Goal: Information Seeking & Learning: Check status

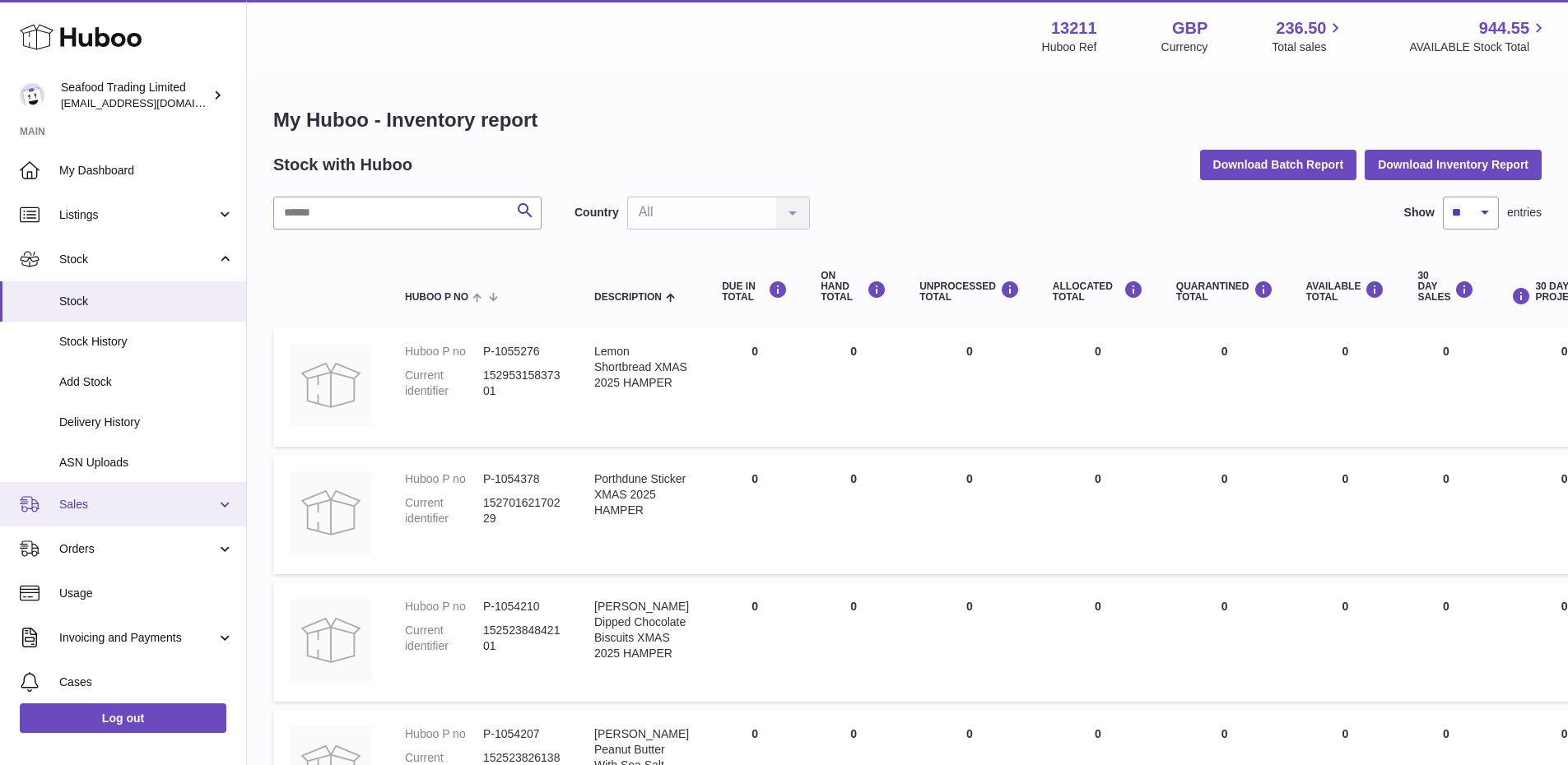
click at [85, 502] on span "Sales" at bounding box center [138, 505] width 158 height 16
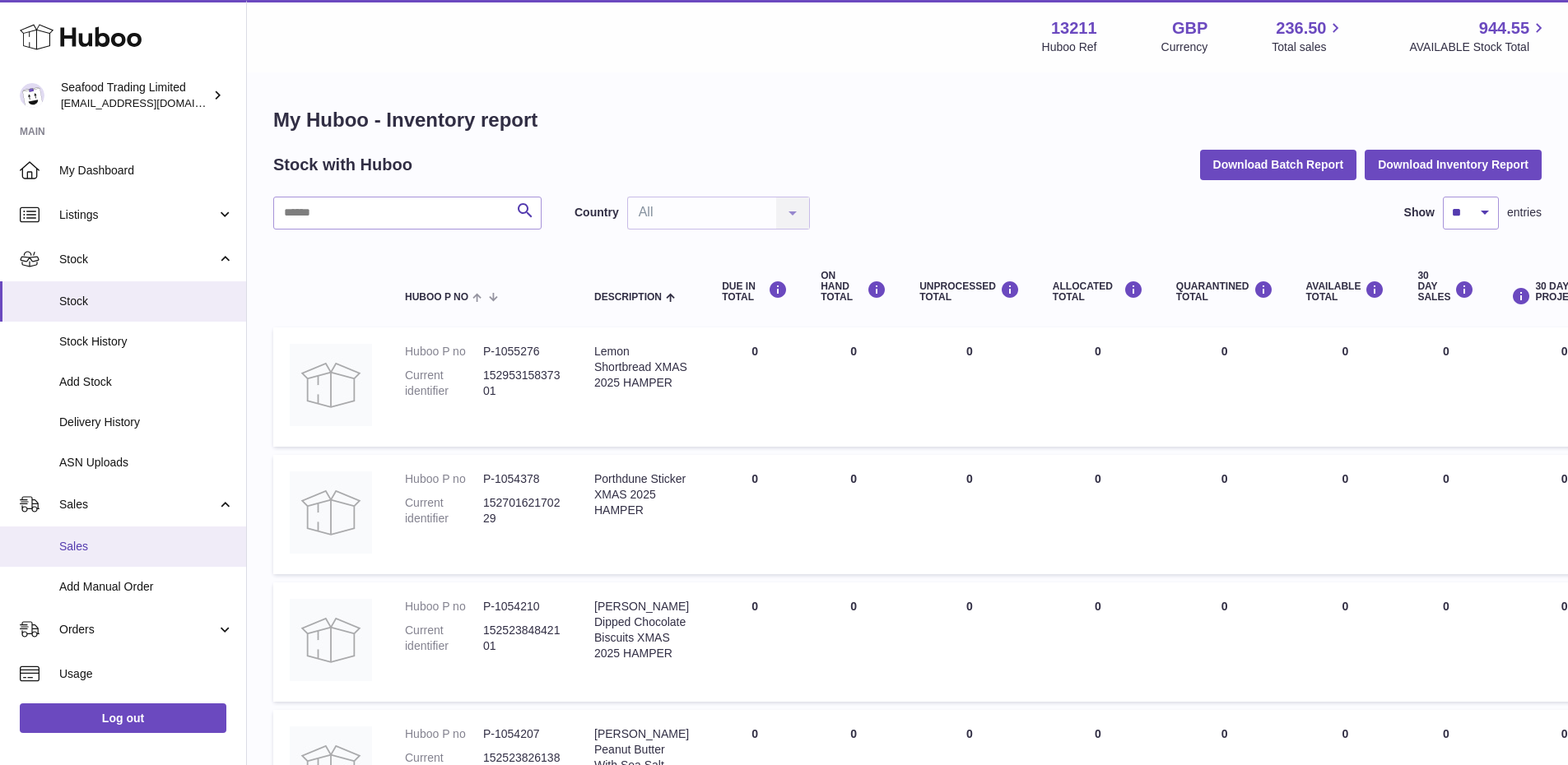
click at [72, 544] on span "Sales" at bounding box center [147, 547] width 174 height 16
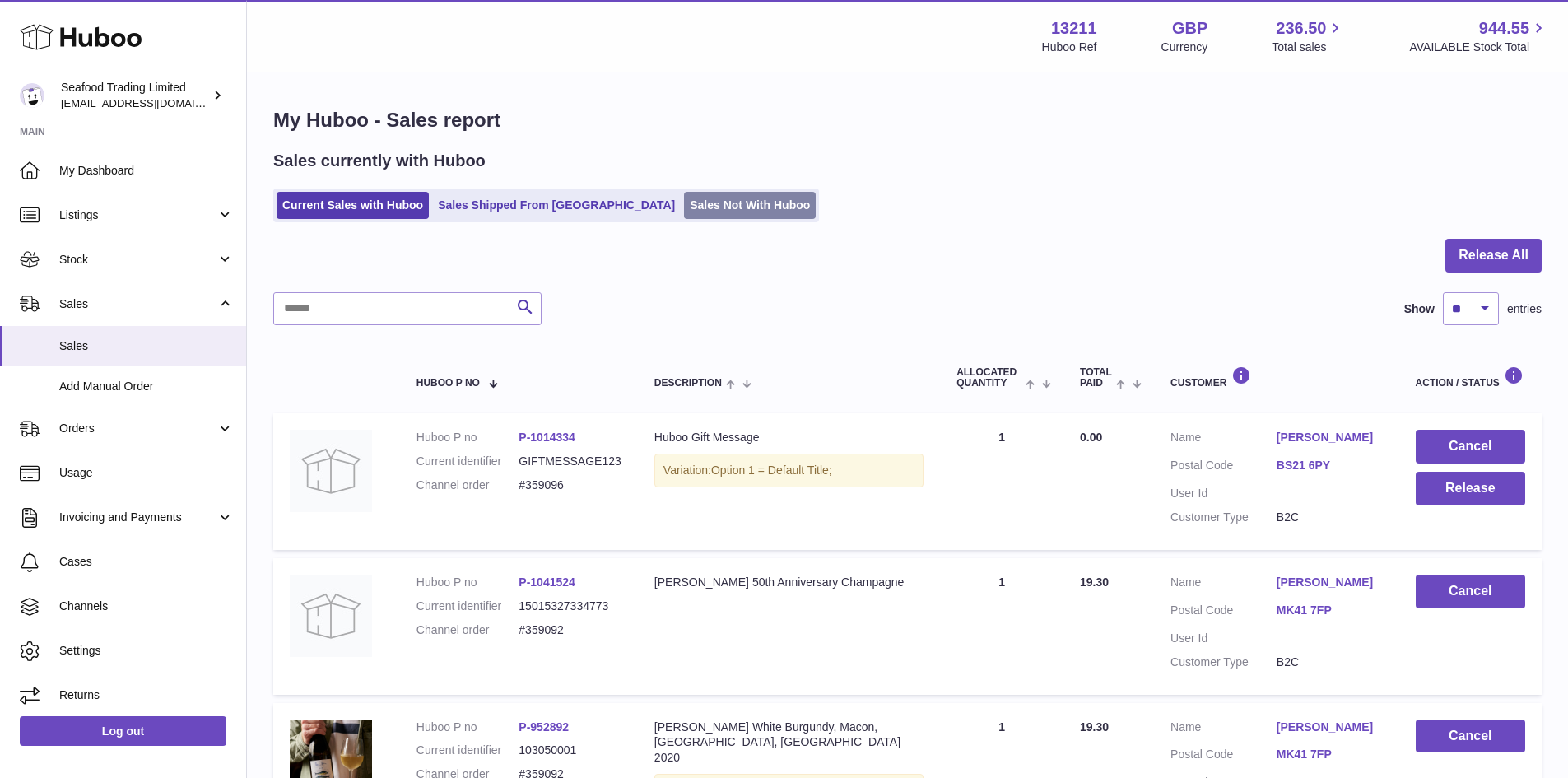
click at [684, 203] on link "Sales Not With Huboo" at bounding box center [750, 206] width 132 height 28
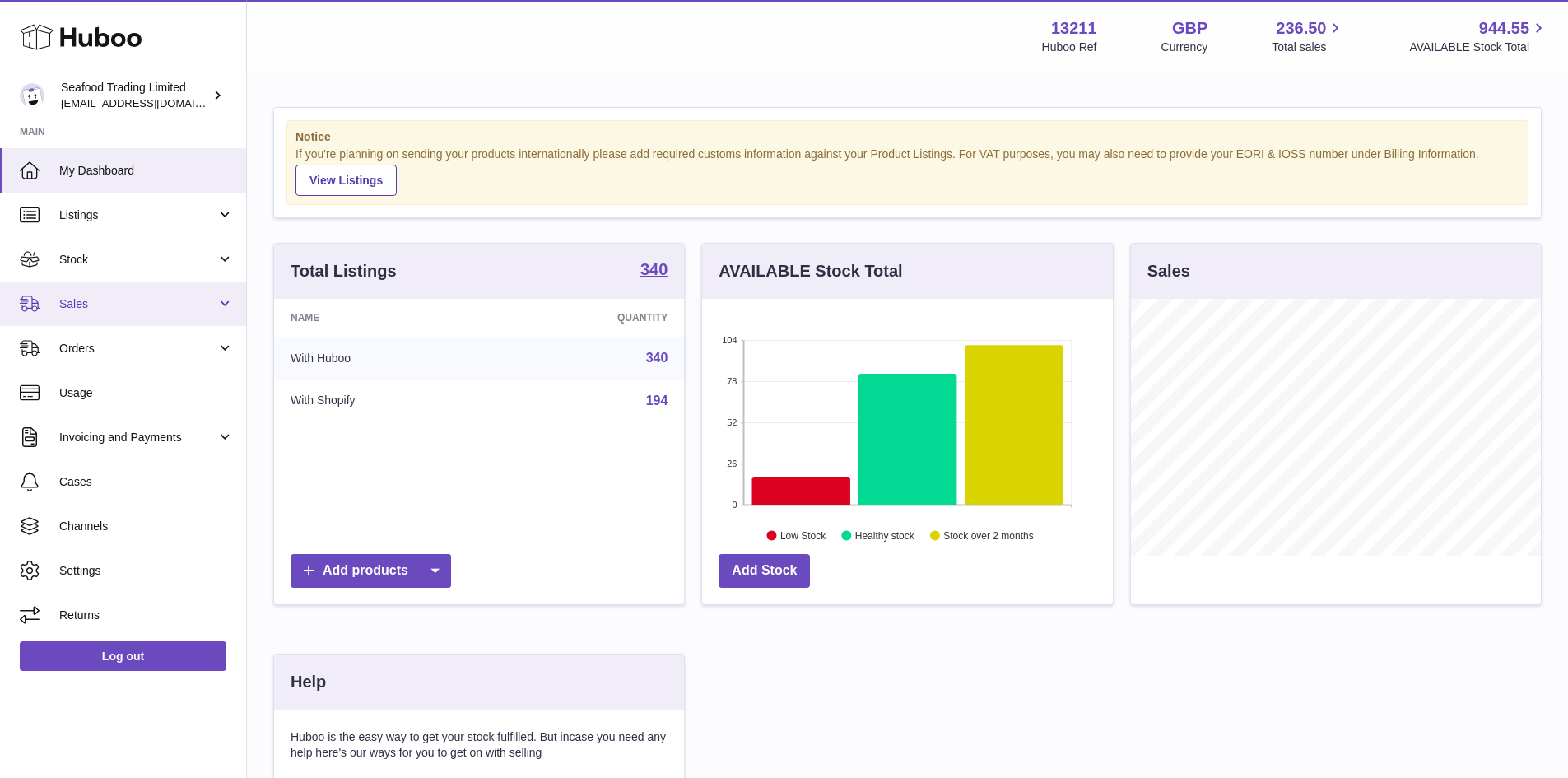
click at [66, 294] on link "Sales" at bounding box center [123, 304] width 247 height 45
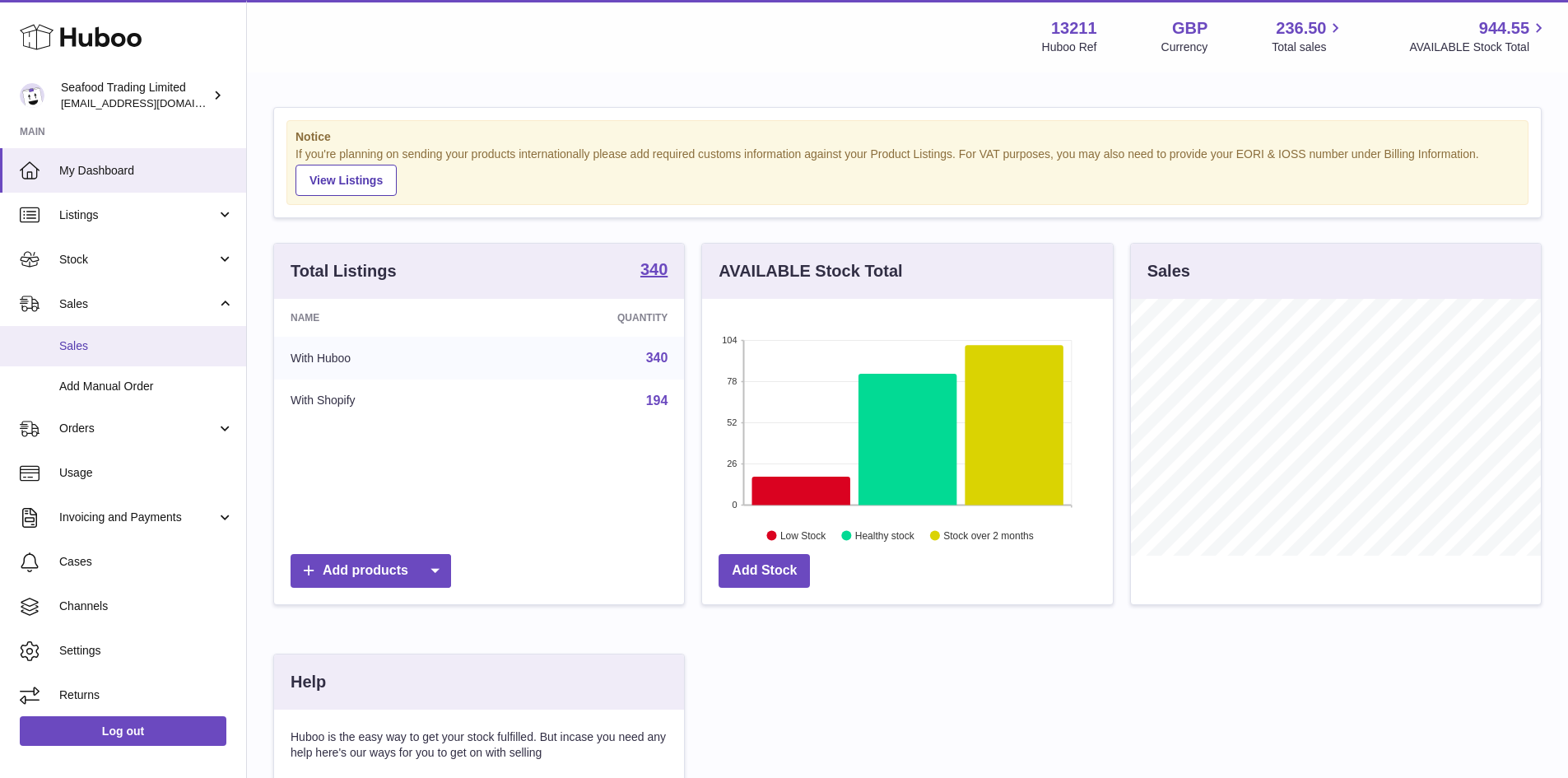
click at [86, 340] on span "Sales" at bounding box center [147, 346] width 174 height 16
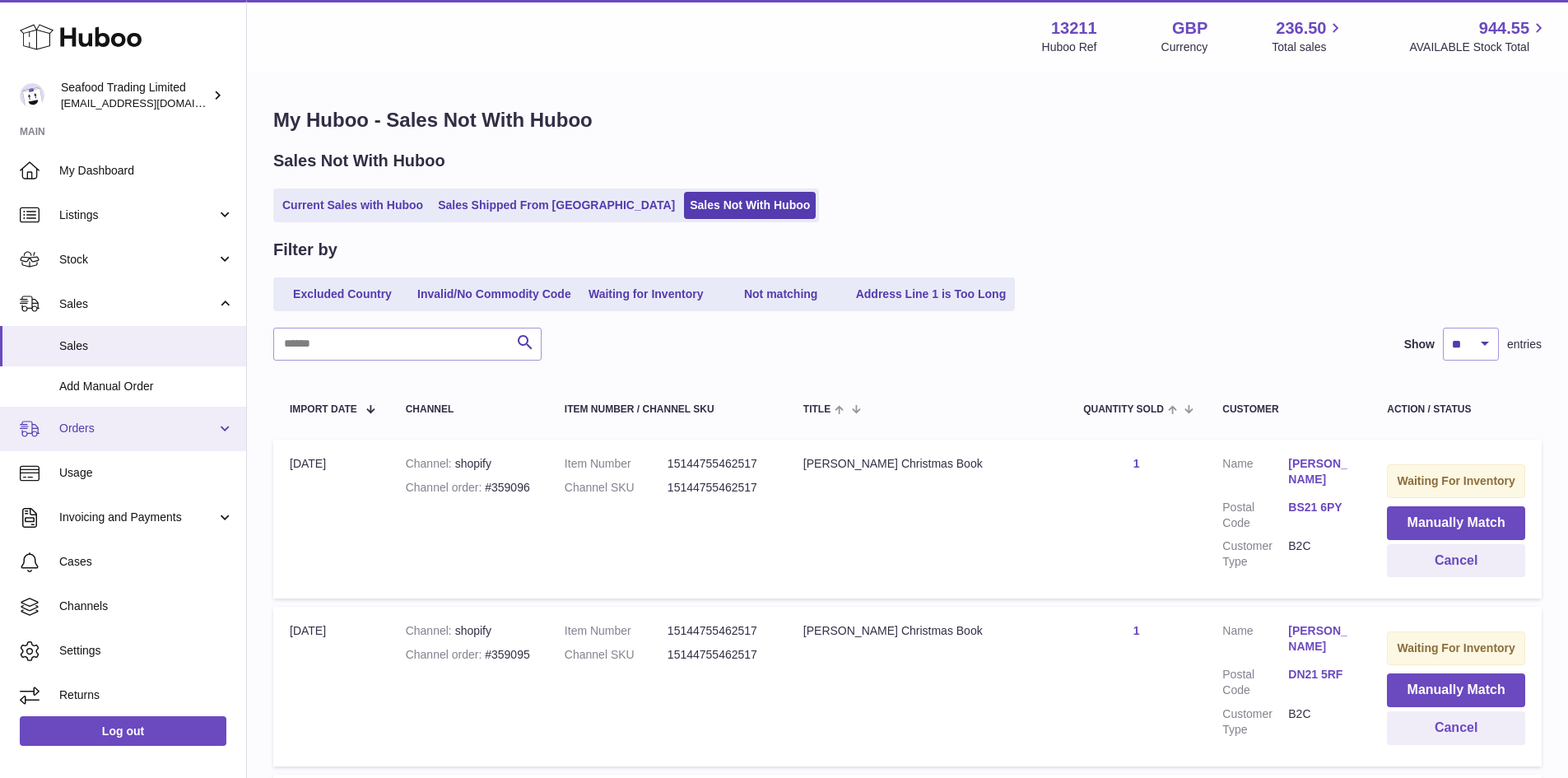
click at [104, 433] on span "Orders" at bounding box center [138, 429] width 158 height 16
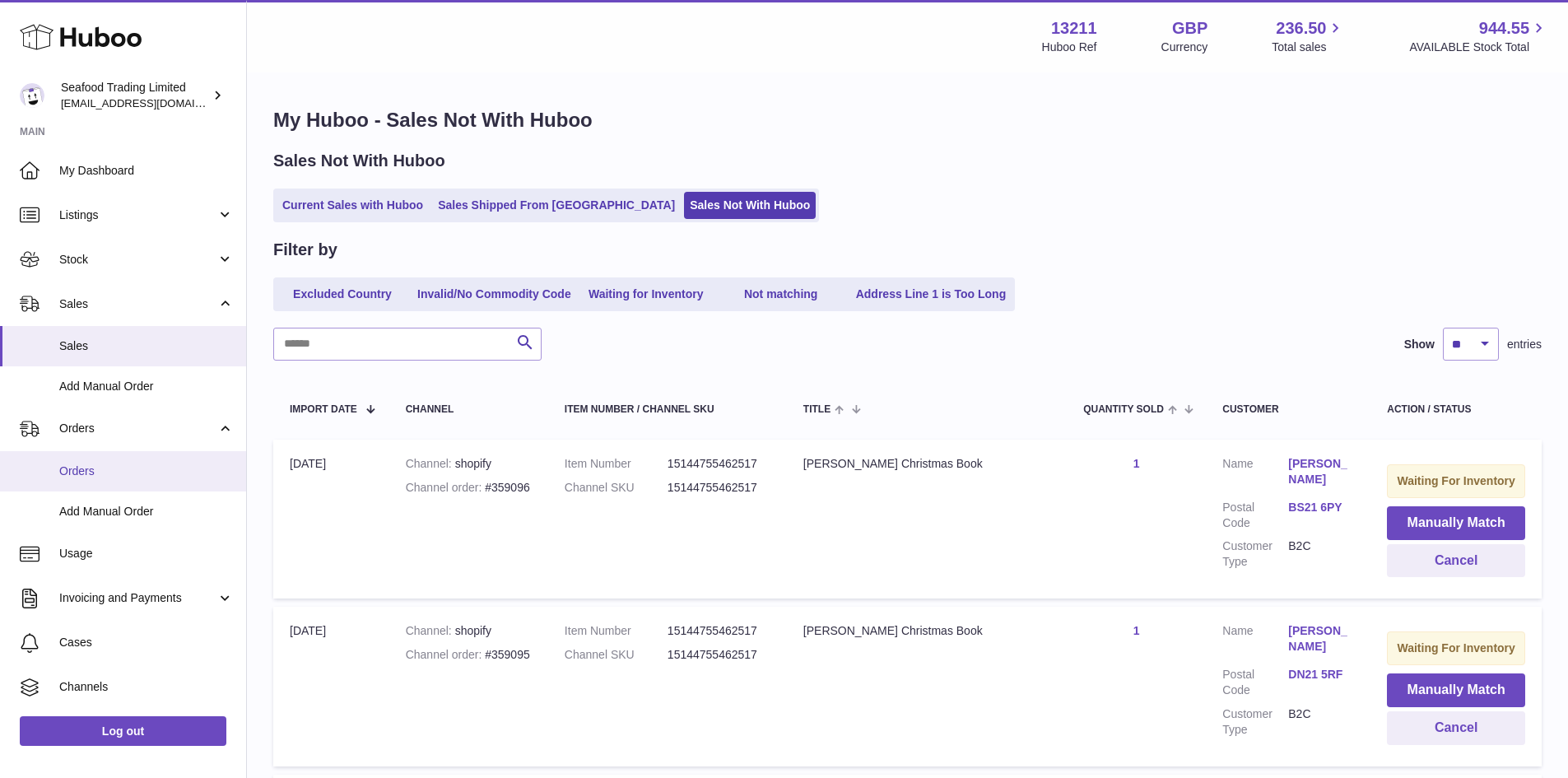
click at [103, 464] on span "Orders" at bounding box center [147, 472] width 174 height 16
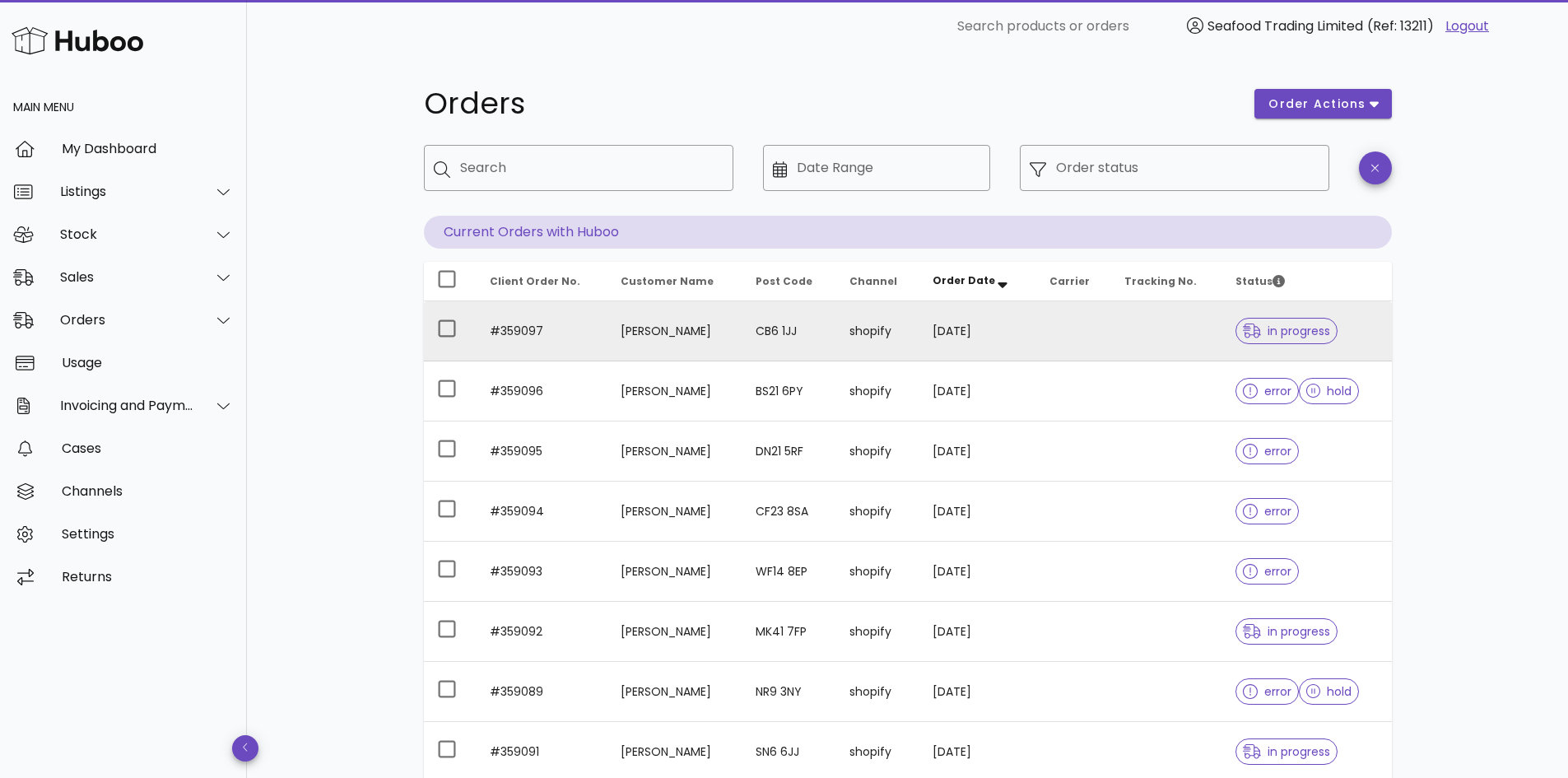
click at [534, 332] on td "#359097" at bounding box center [543, 332] width 132 height 61
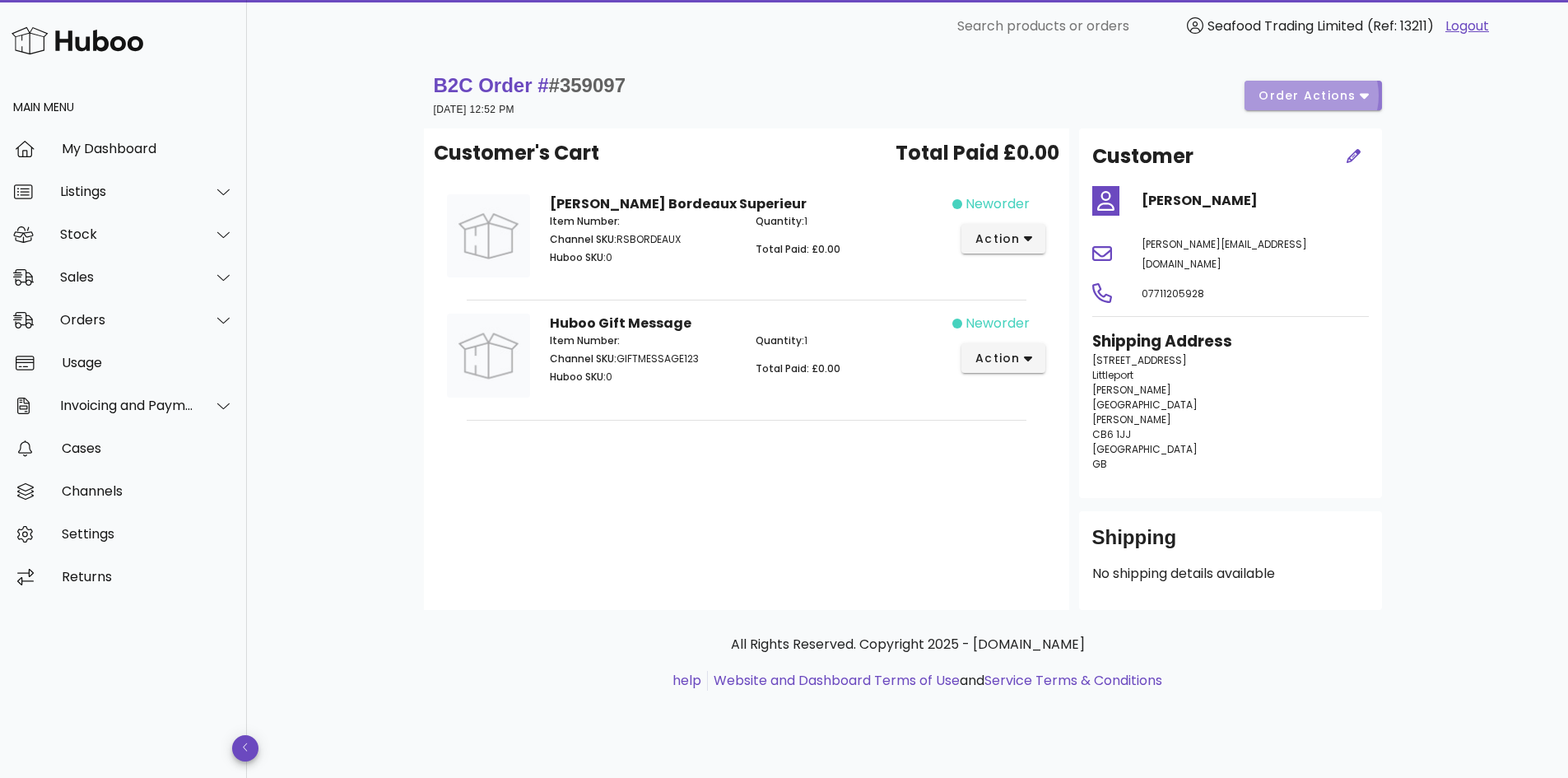
click at [1298, 101] on span "order actions" at bounding box center [1306, 95] width 99 height 17
click at [1488, 238] on div "B2C Order # #359097 05 September 2025 at 12:52 PM order actions Customer's Cart…" at bounding box center [908, 415] width 1321 height 725
click at [612, 88] on span "#359097" at bounding box center [587, 85] width 77 height 22
copy span "359097"
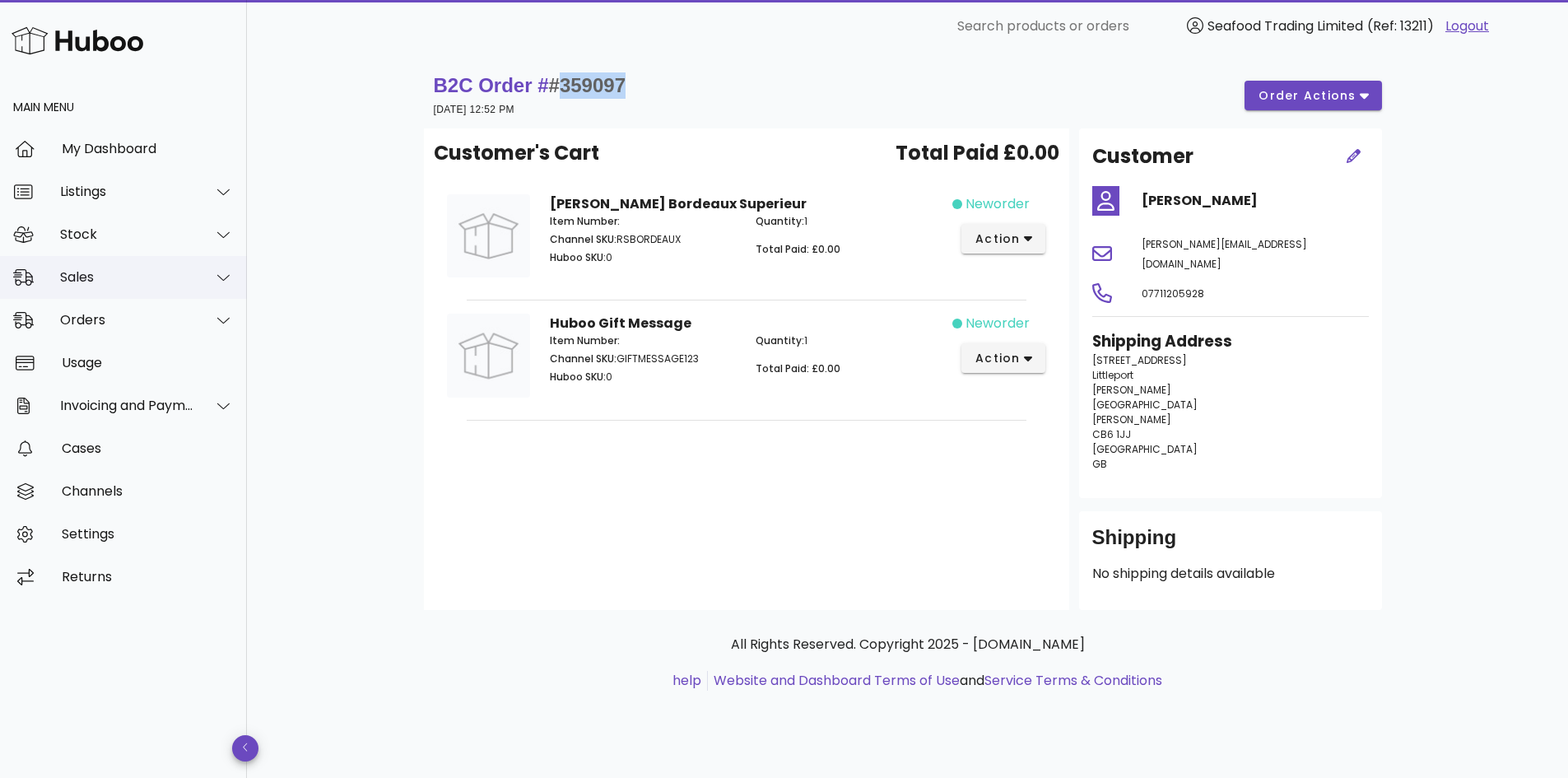
click at [95, 278] on div "Sales" at bounding box center [127, 277] width 134 height 16
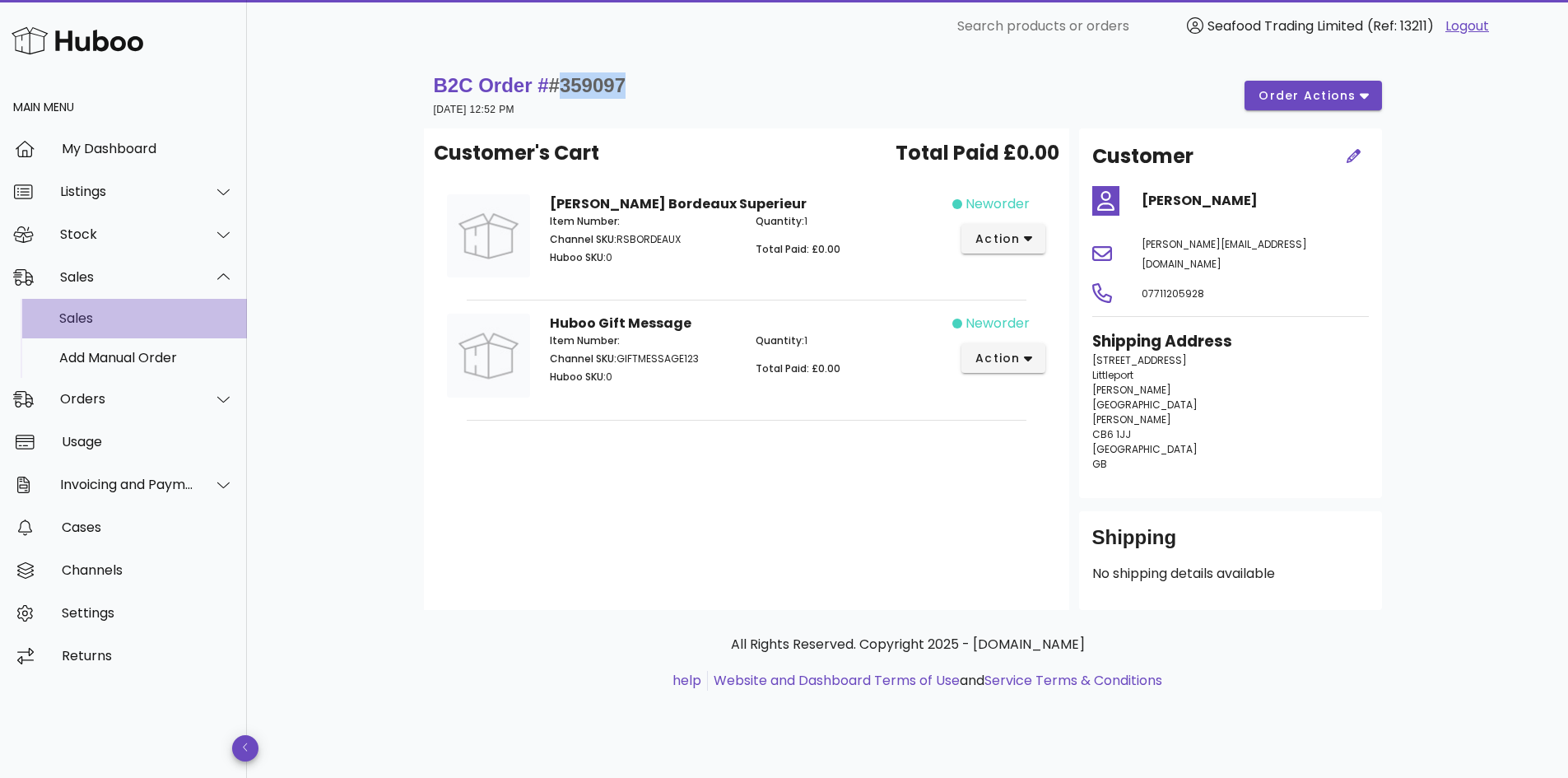
click at [93, 312] on div "Sales" at bounding box center [147, 319] width 174 height 16
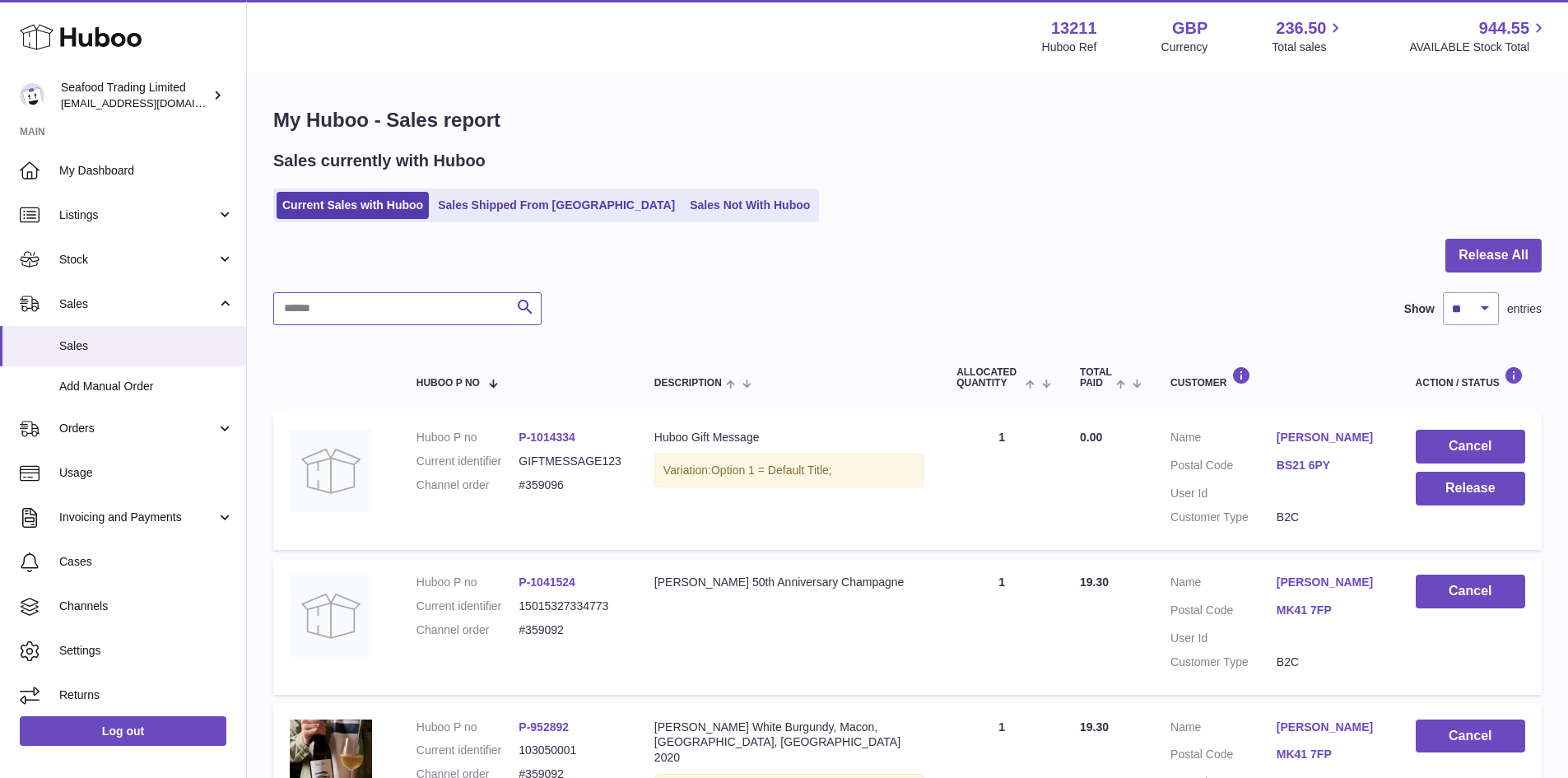
click at [371, 308] on input "text" at bounding box center [408, 308] width 269 height 33
paste input "******"
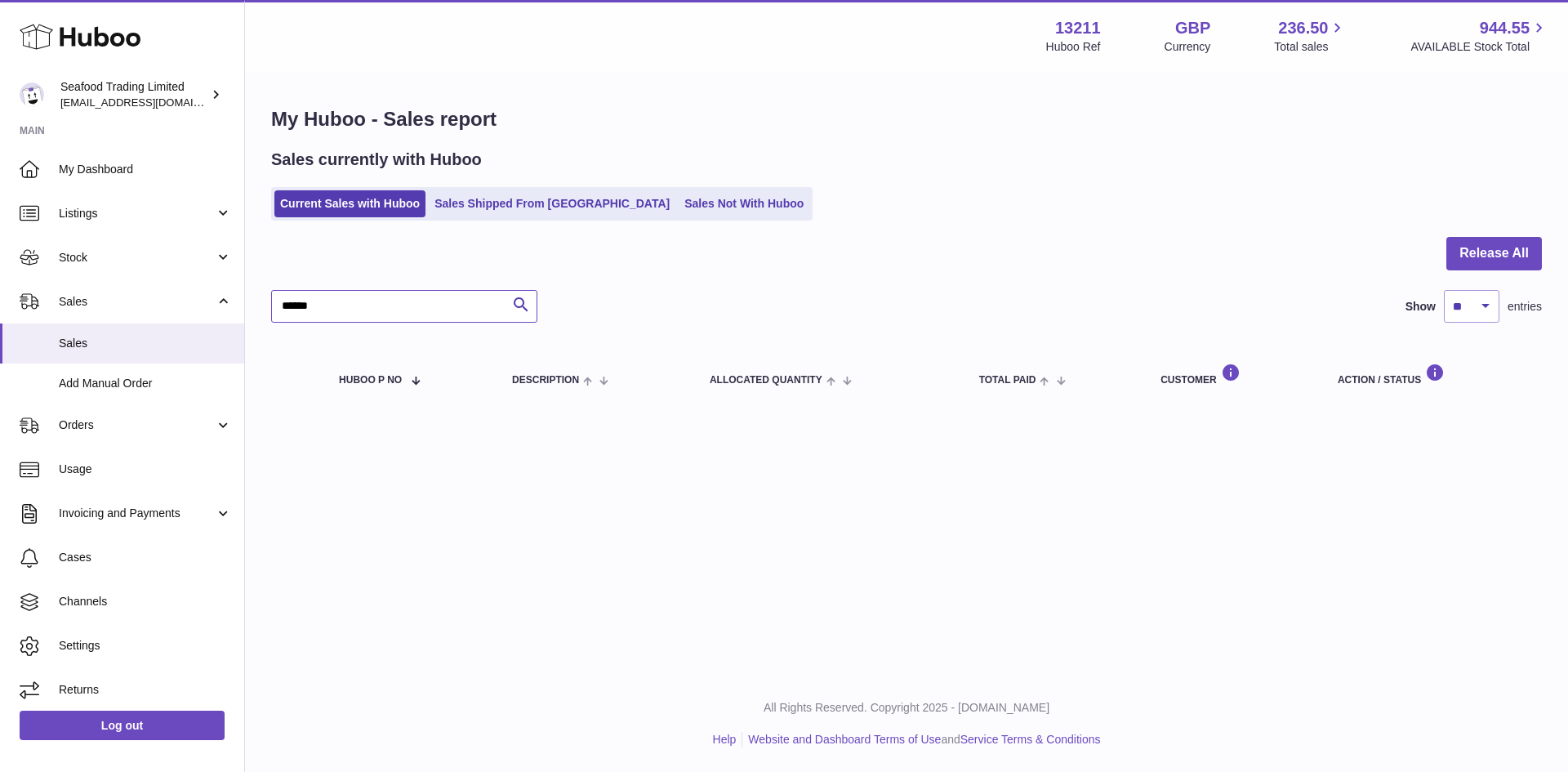
type input "******"
click at [679, 207] on link "Sales Not With Huboo" at bounding box center [744, 204] width 131 height 27
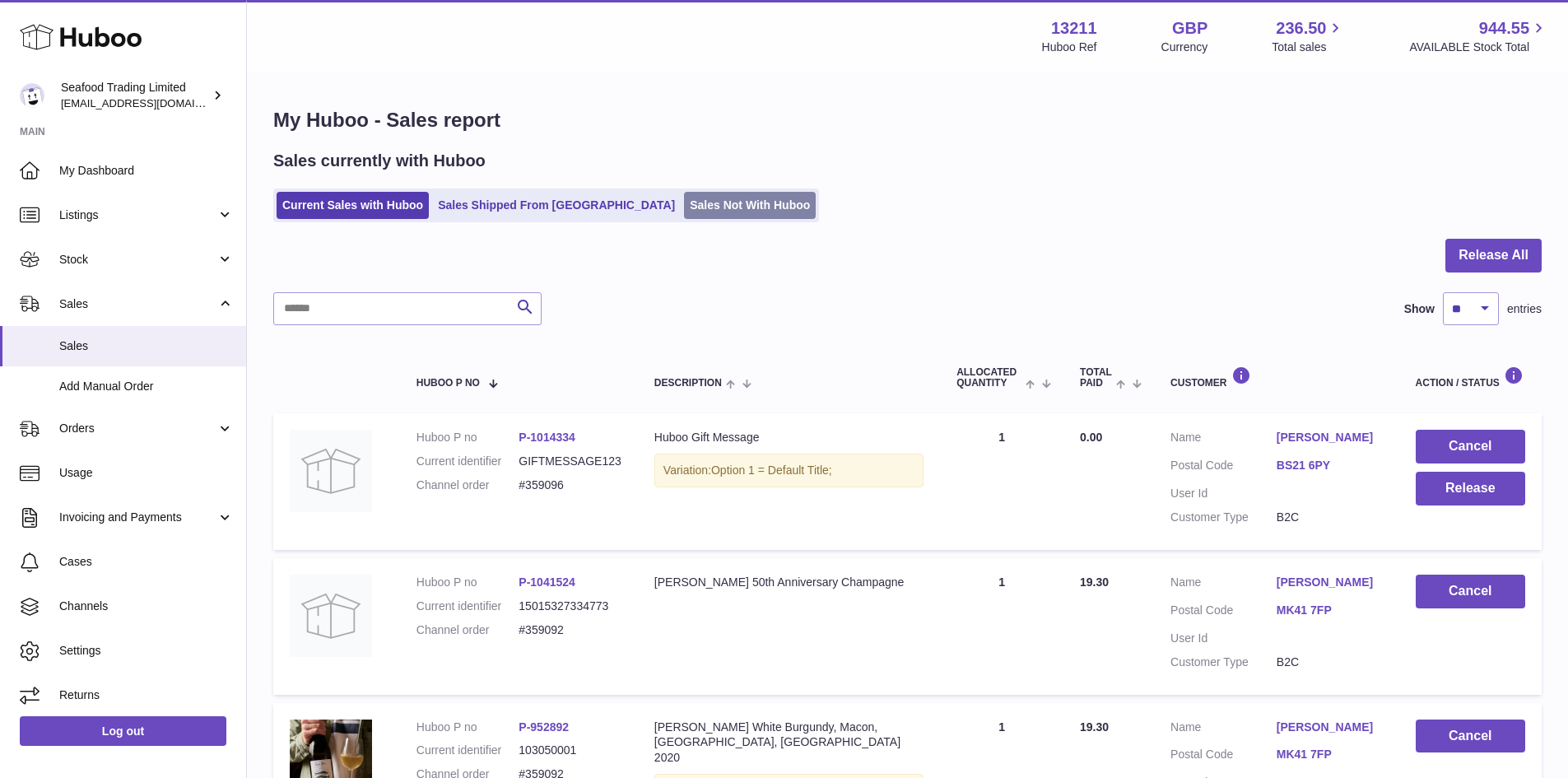
click at [690, 216] on link "Sales Not With Huboo" at bounding box center [750, 206] width 132 height 28
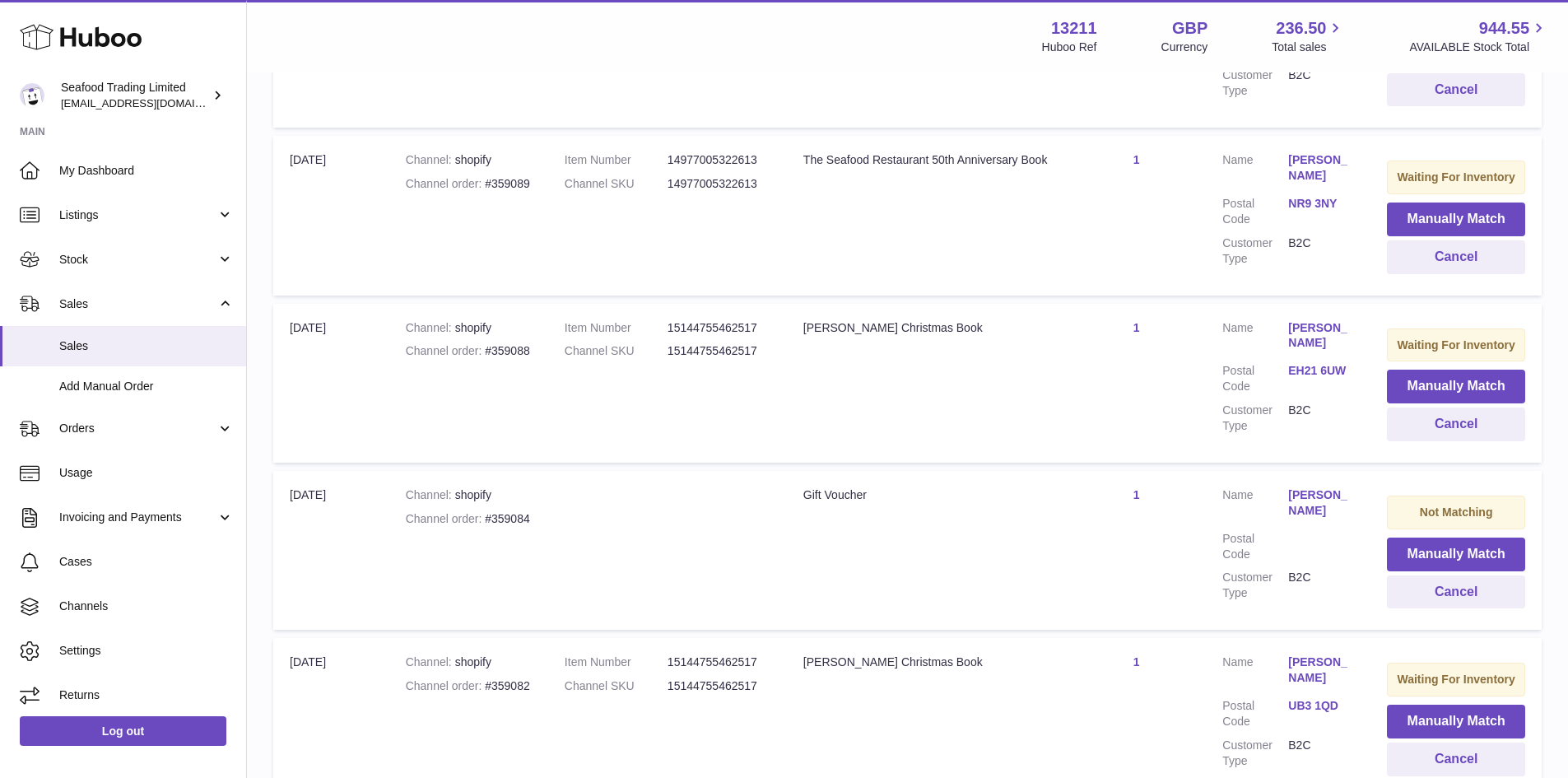
scroll to position [988, 0]
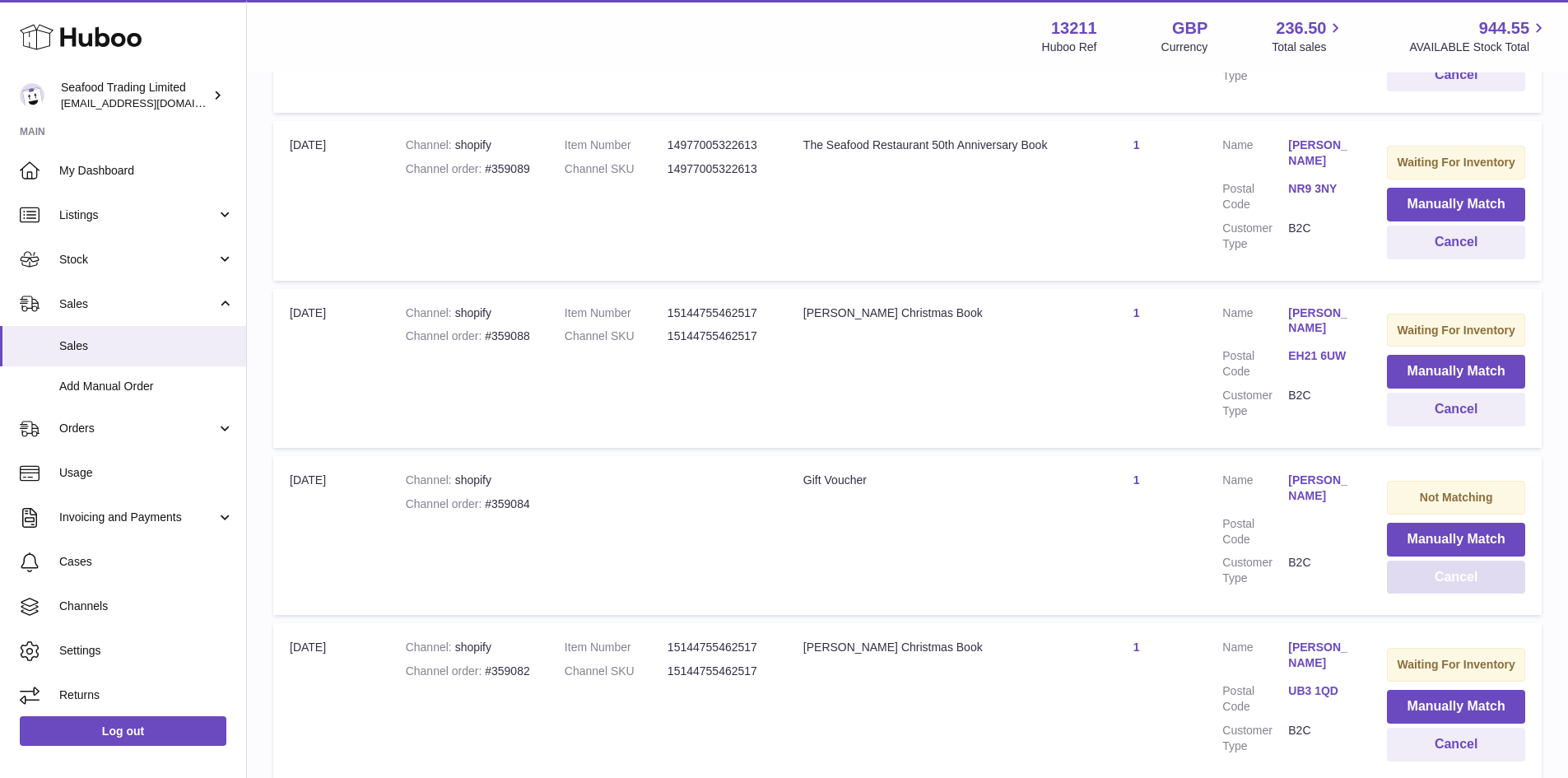
click at [1435, 589] on button "Cancel" at bounding box center [1456, 578] width 138 height 34
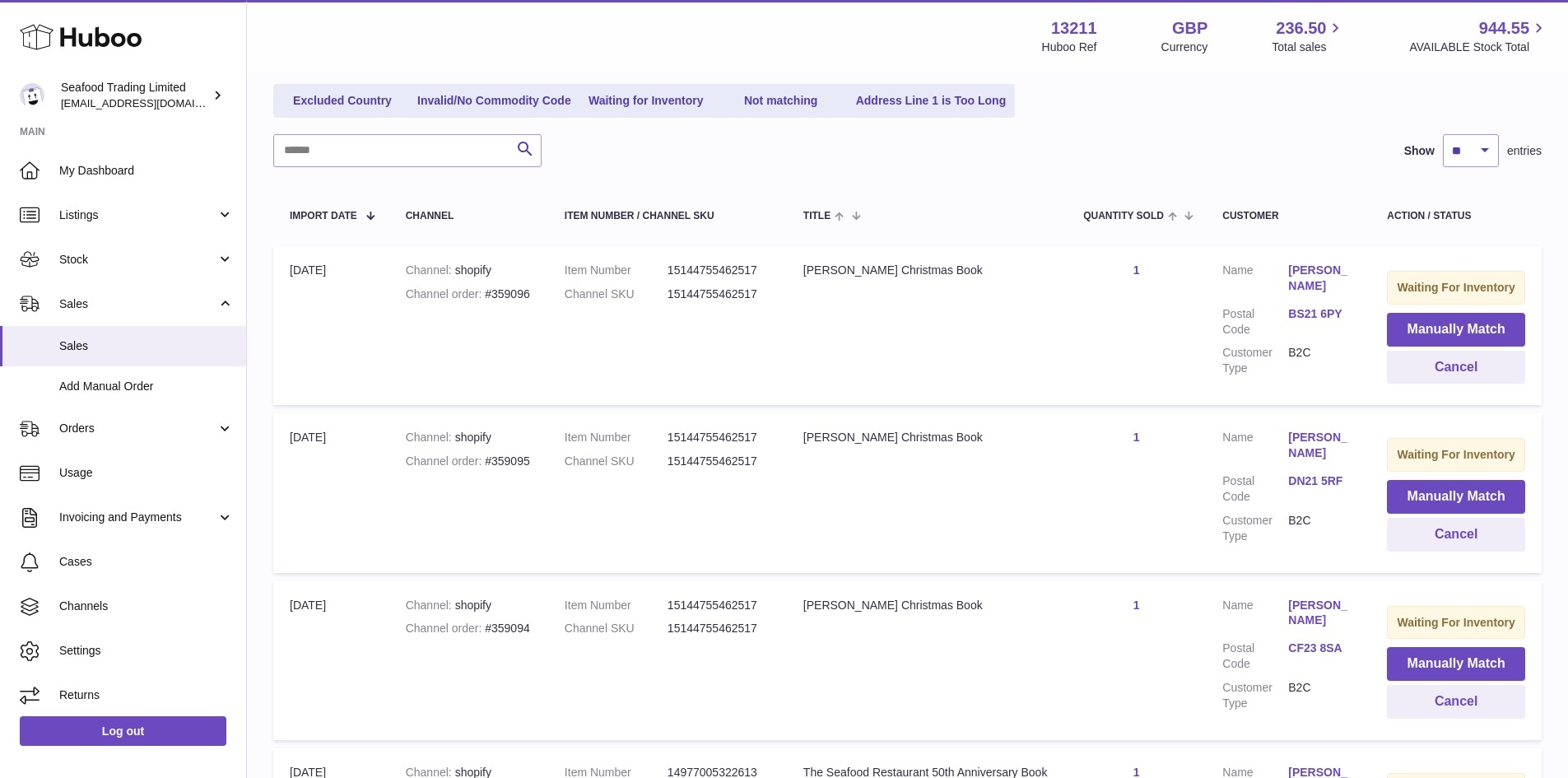
scroll to position [0, 0]
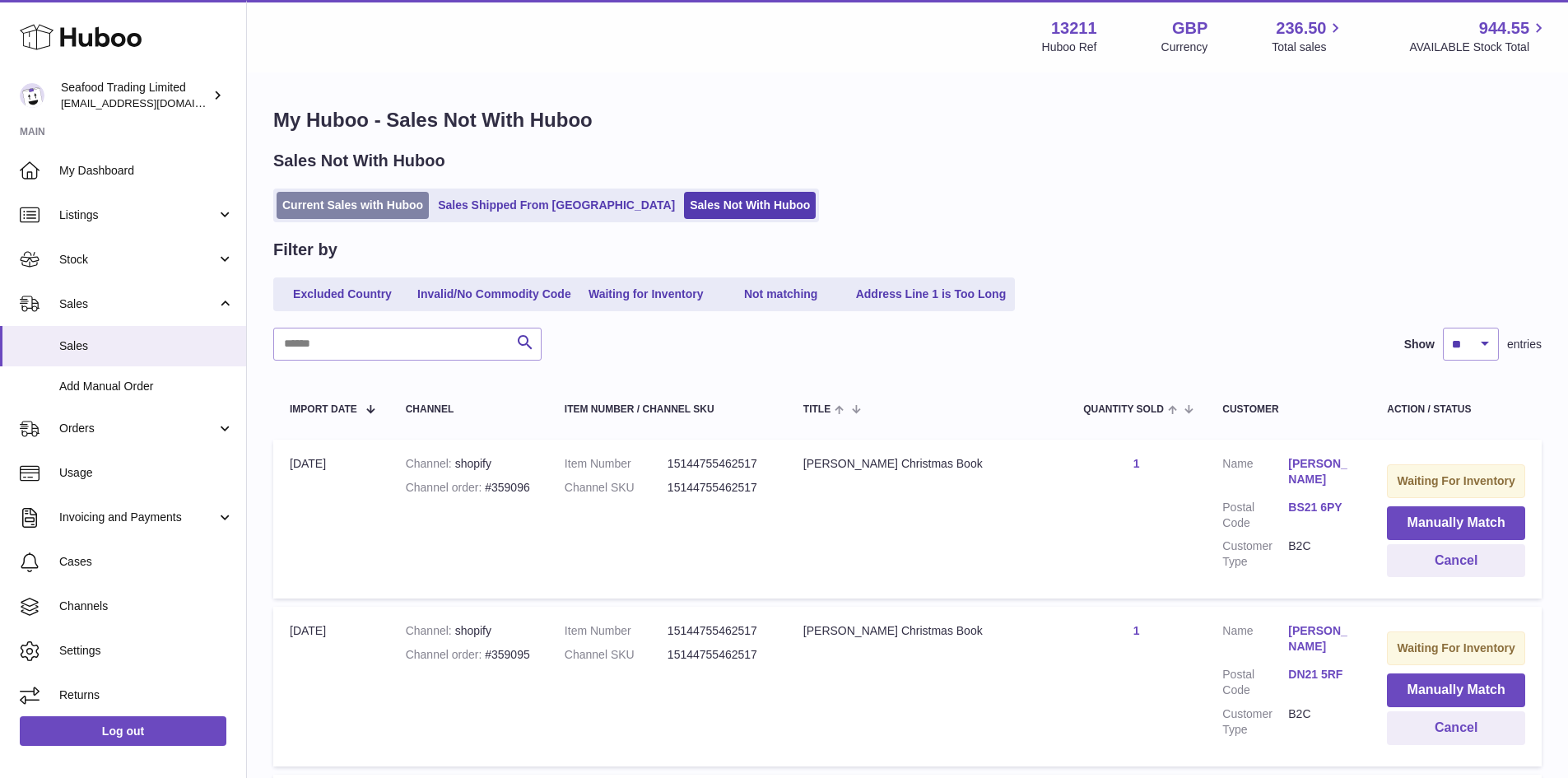
click at [362, 195] on link "Current Sales with Huboo" at bounding box center [352, 206] width 152 height 28
click at [329, 204] on link "Current Sales with Huboo" at bounding box center [352, 206] width 152 height 28
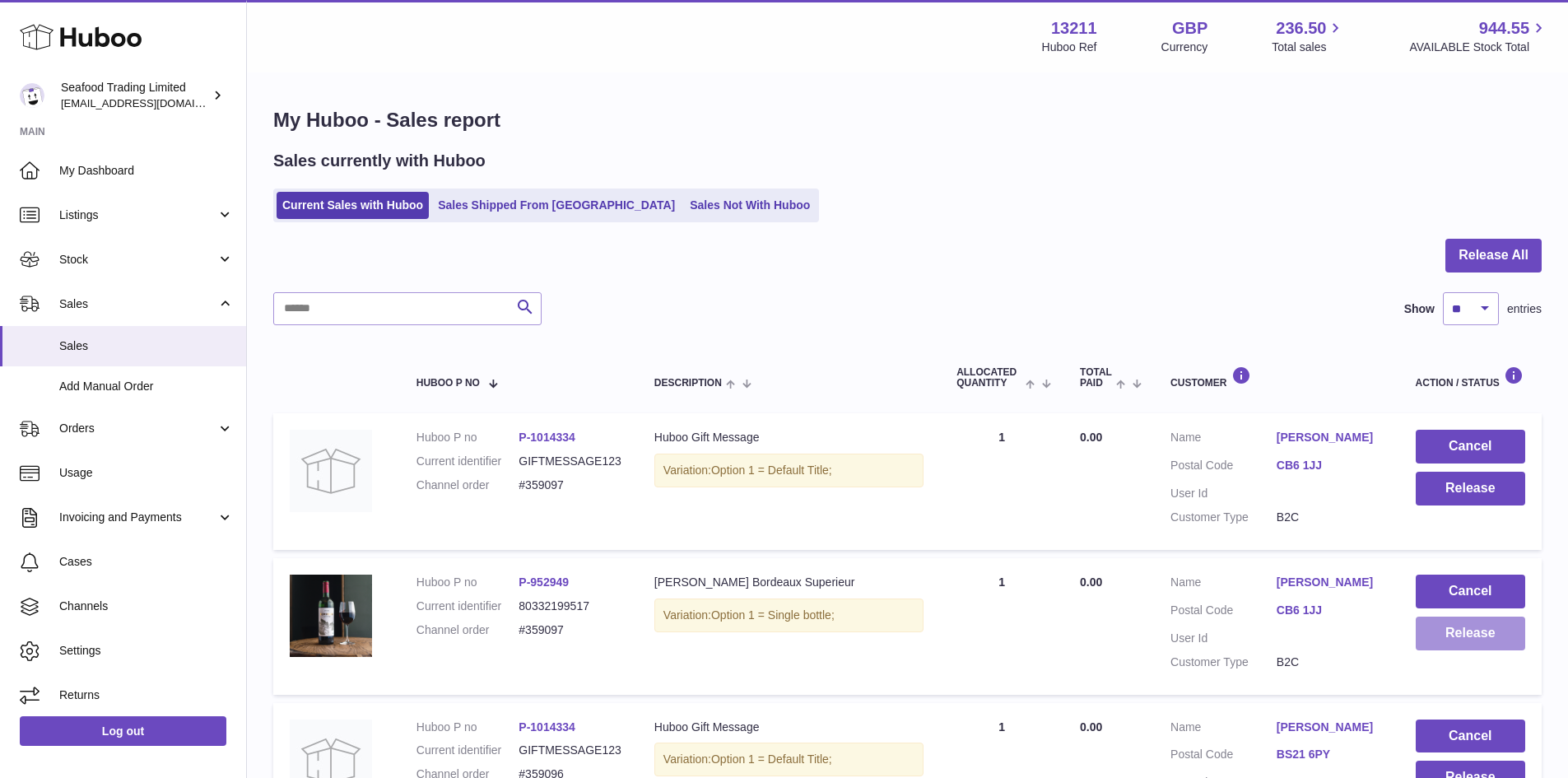
click at [1477, 631] on button "Release" at bounding box center [1470, 634] width 109 height 34
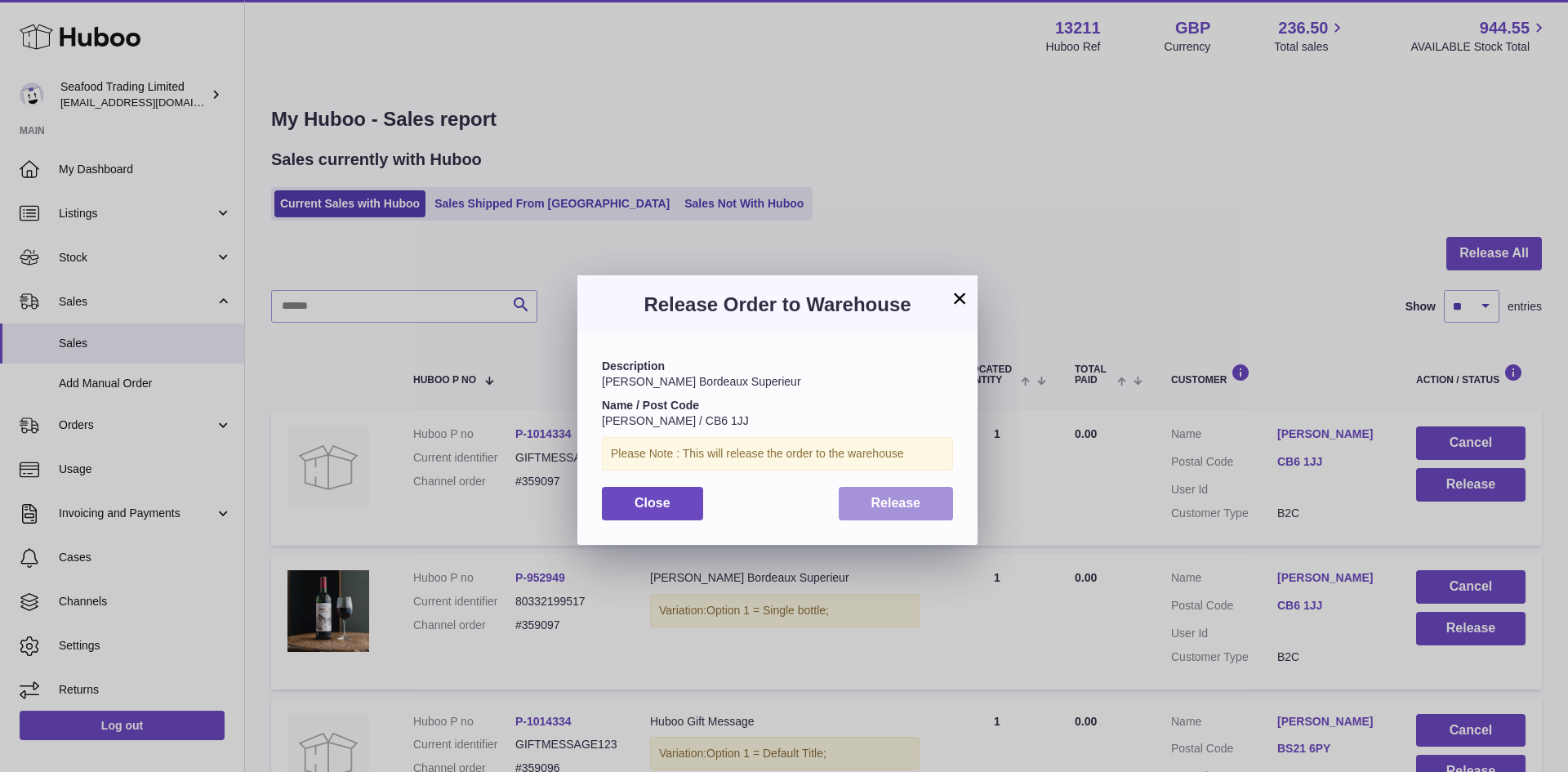
click at [915, 499] on span "Release" at bounding box center [896, 503] width 49 height 14
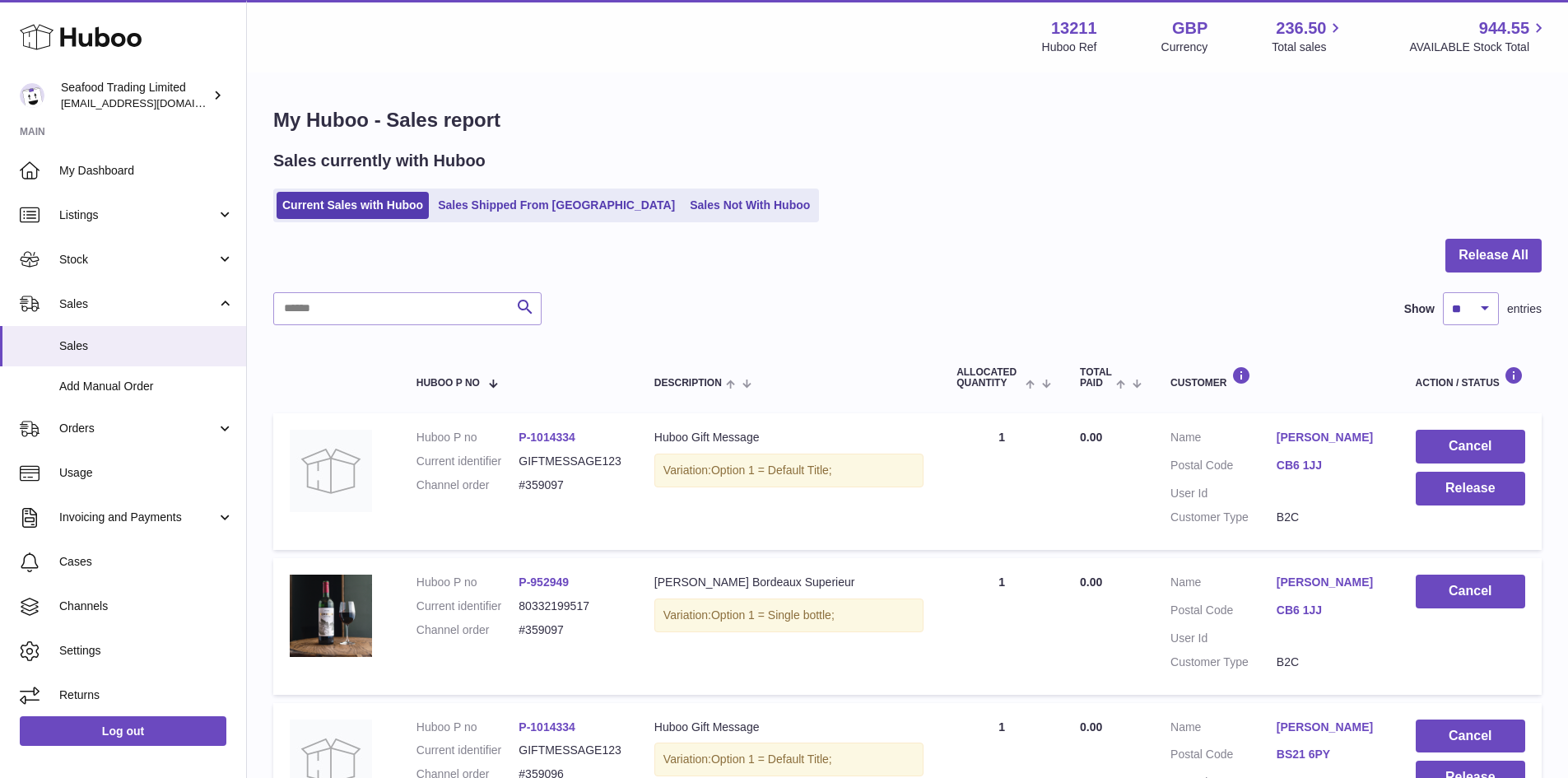
click at [1408, 489] on td "Cancel Release" at bounding box center [1471, 482] width 142 height 137
click at [1430, 489] on button "Release" at bounding box center [1470, 489] width 109 height 34
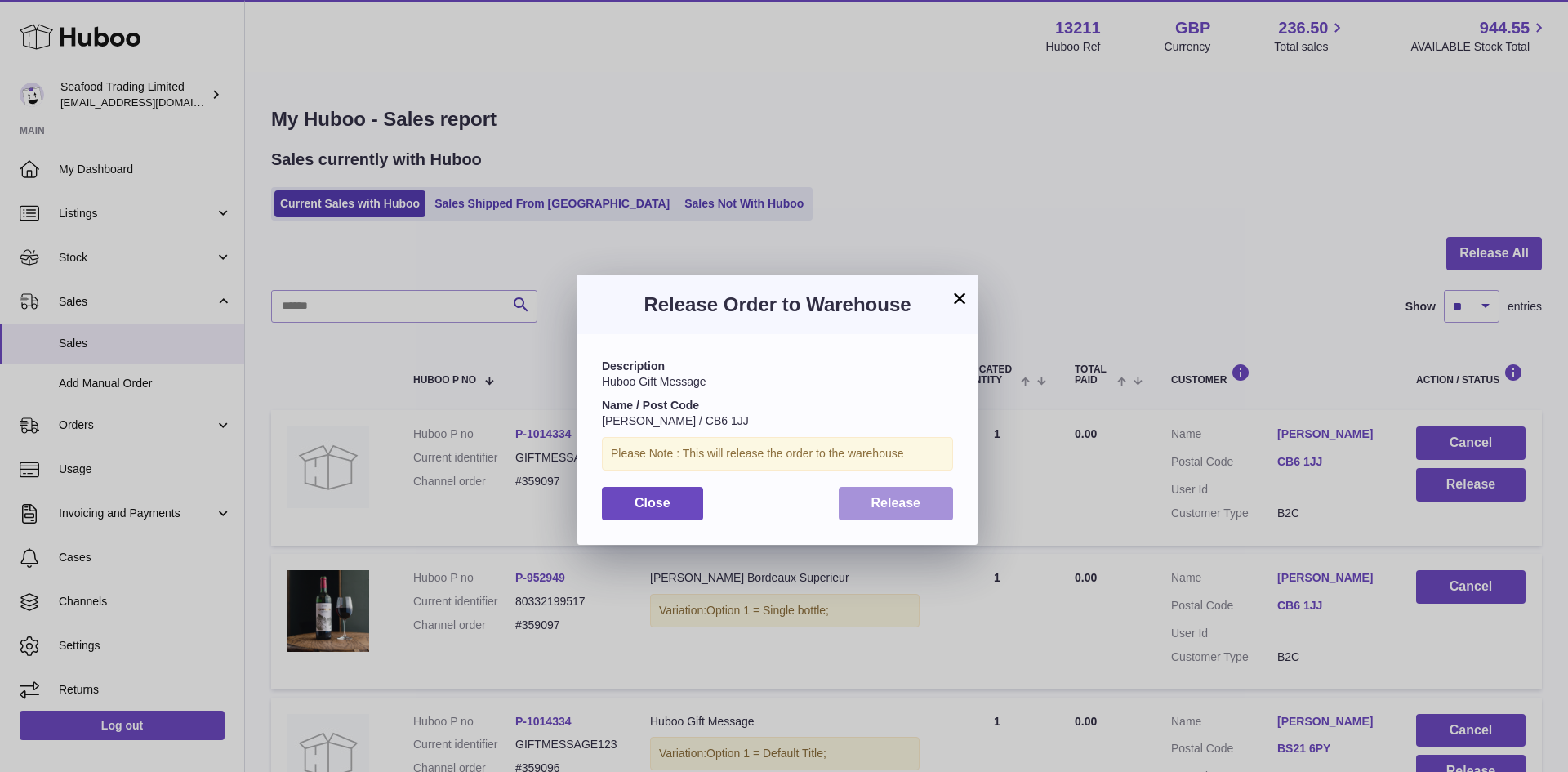
click at [916, 487] on button "Release" at bounding box center [896, 503] width 115 height 34
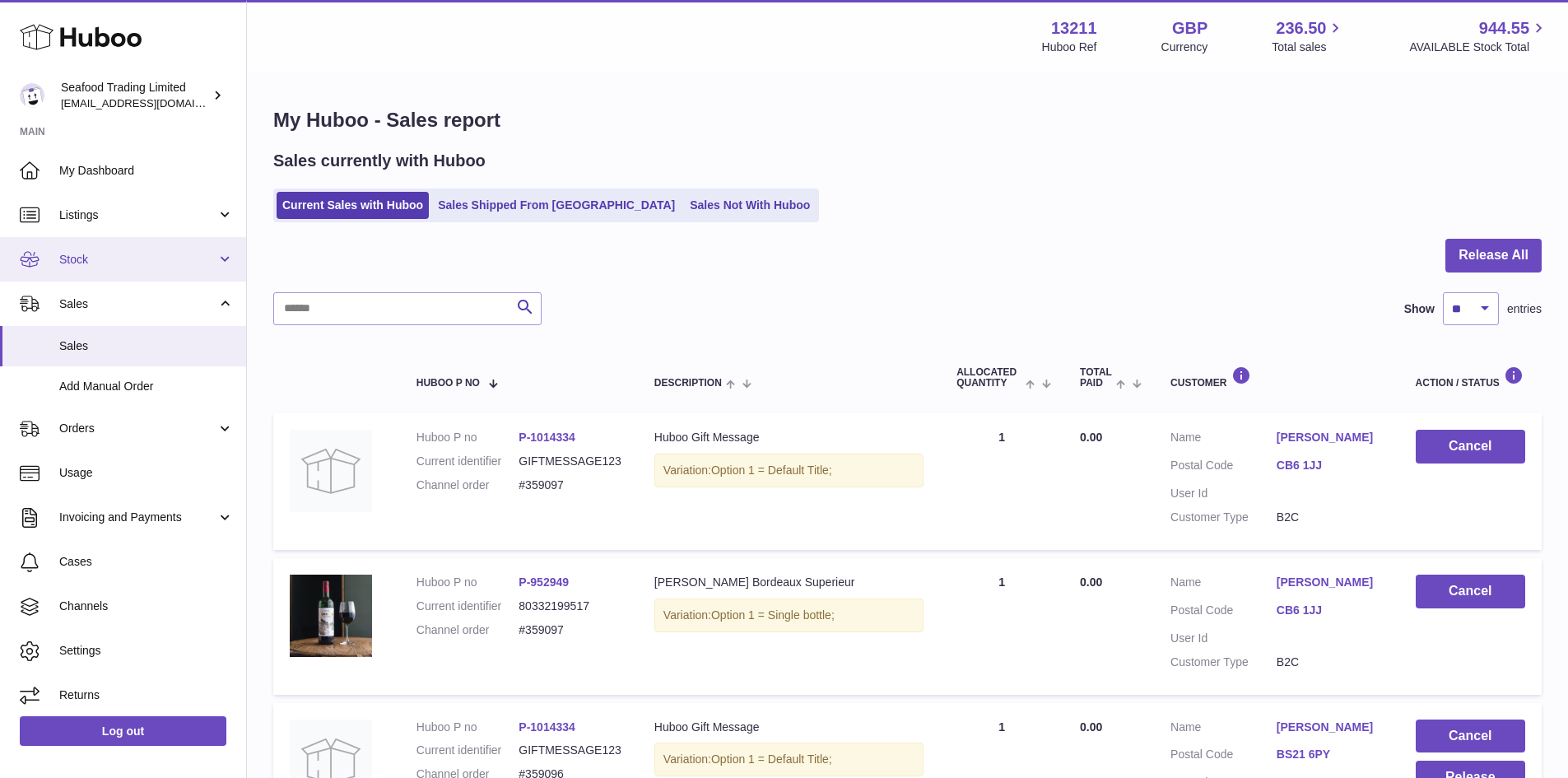
click at [127, 270] on link "Stock" at bounding box center [123, 259] width 247 height 45
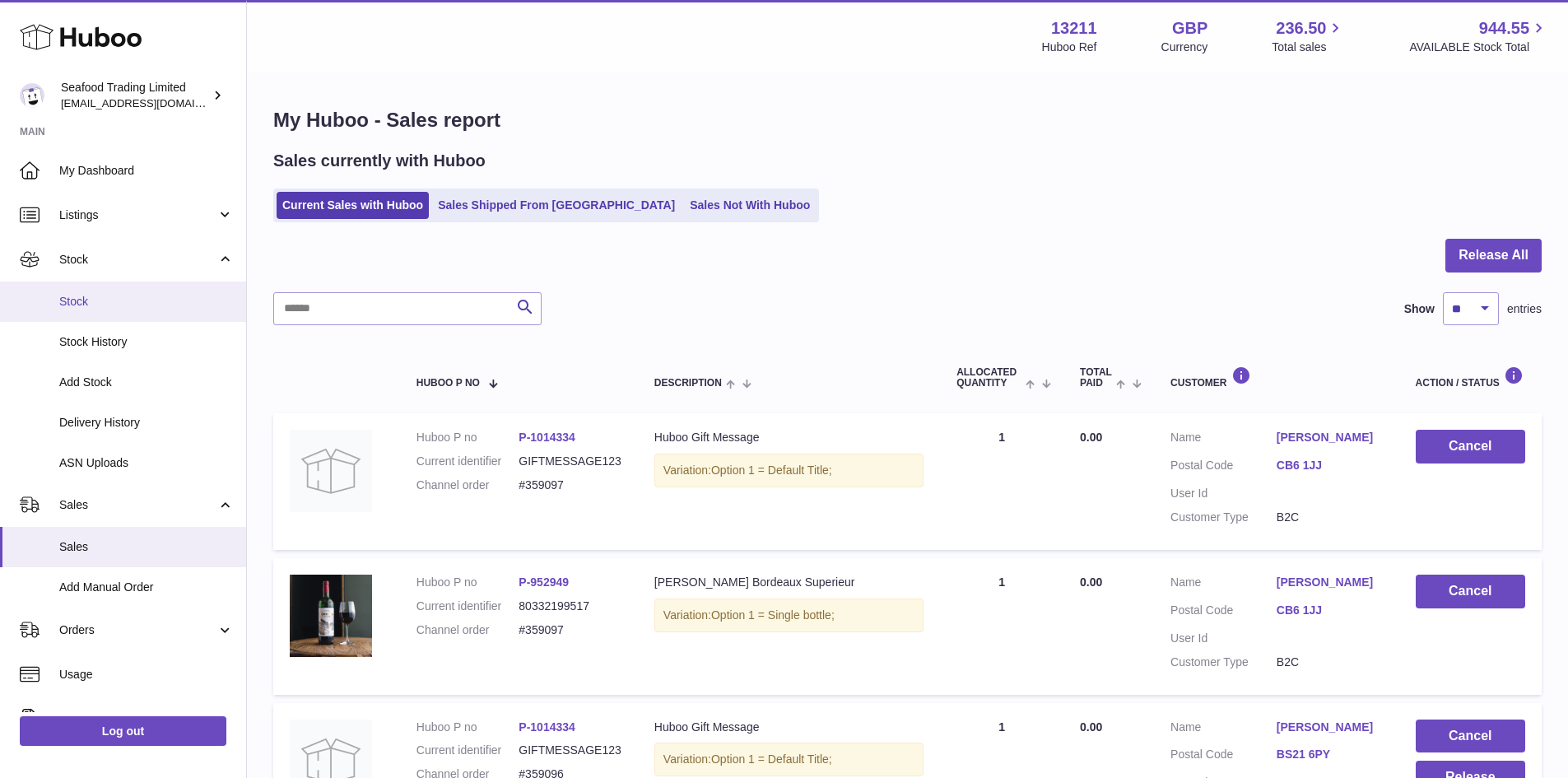
click at [106, 296] on span "Stock" at bounding box center [147, 302] width 174 height 16
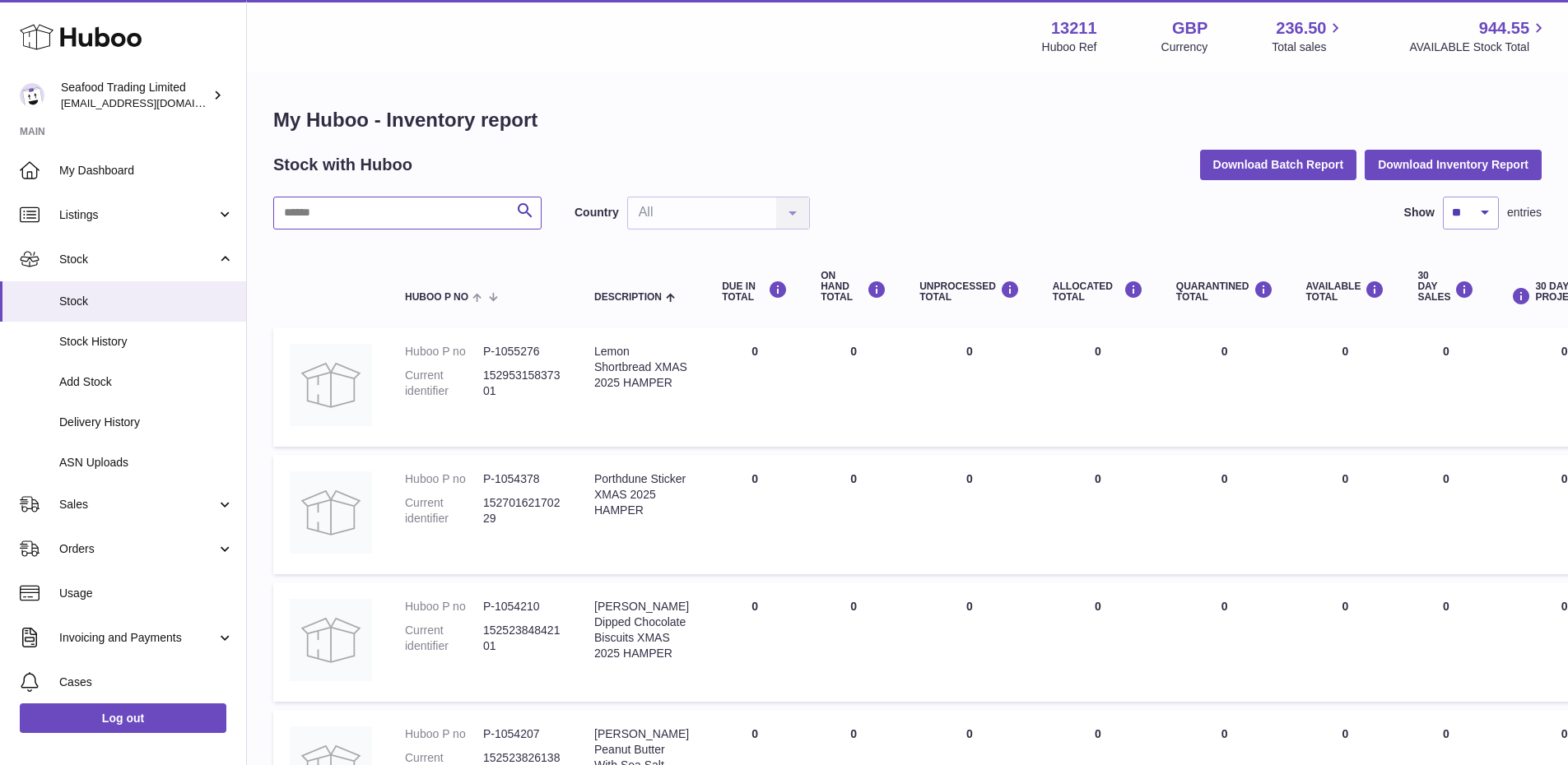
click at [366, 214] on input "text" at bounding box center [408, 213] width 269 height 33
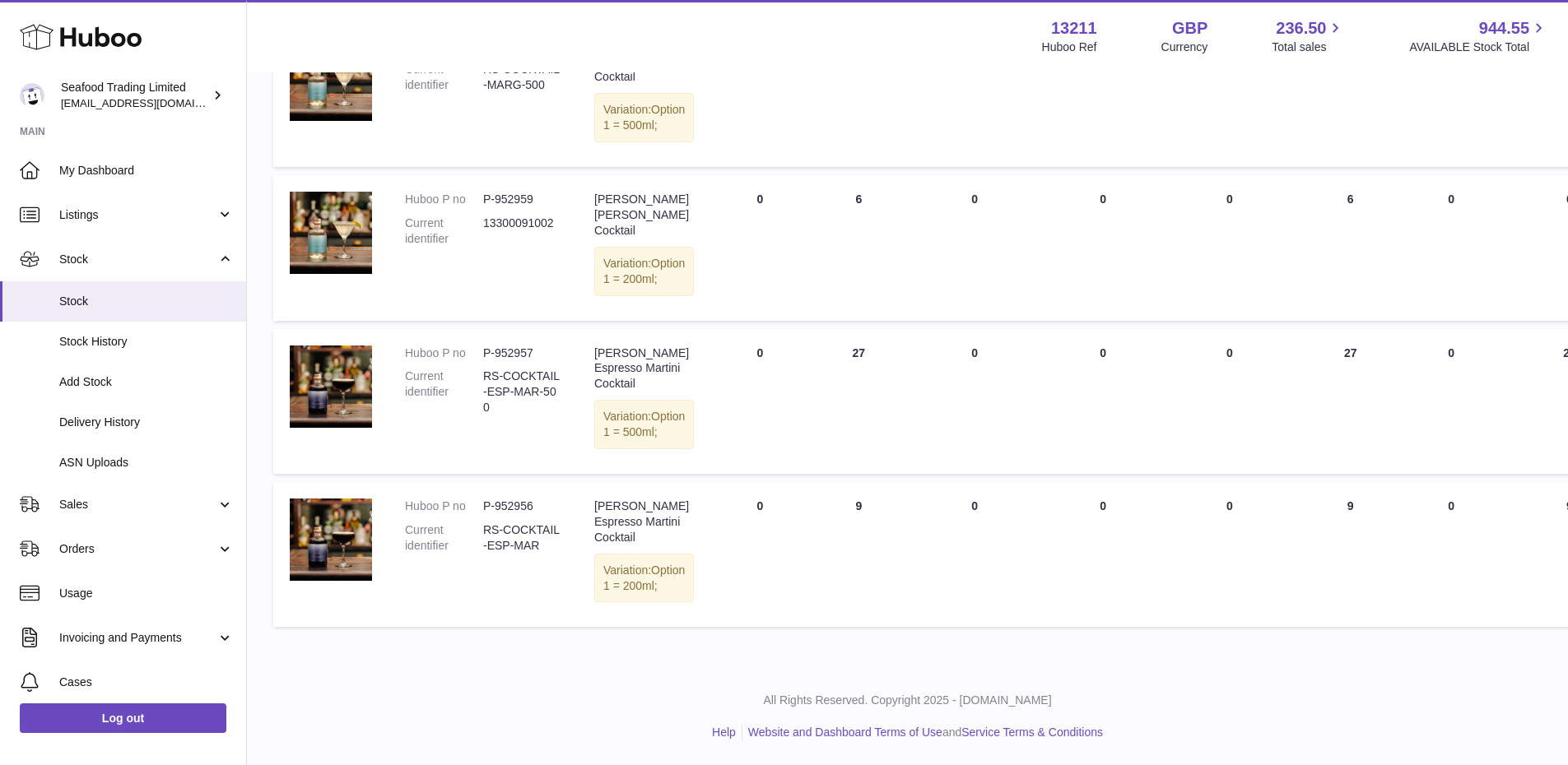
scroll to position [455, 0]
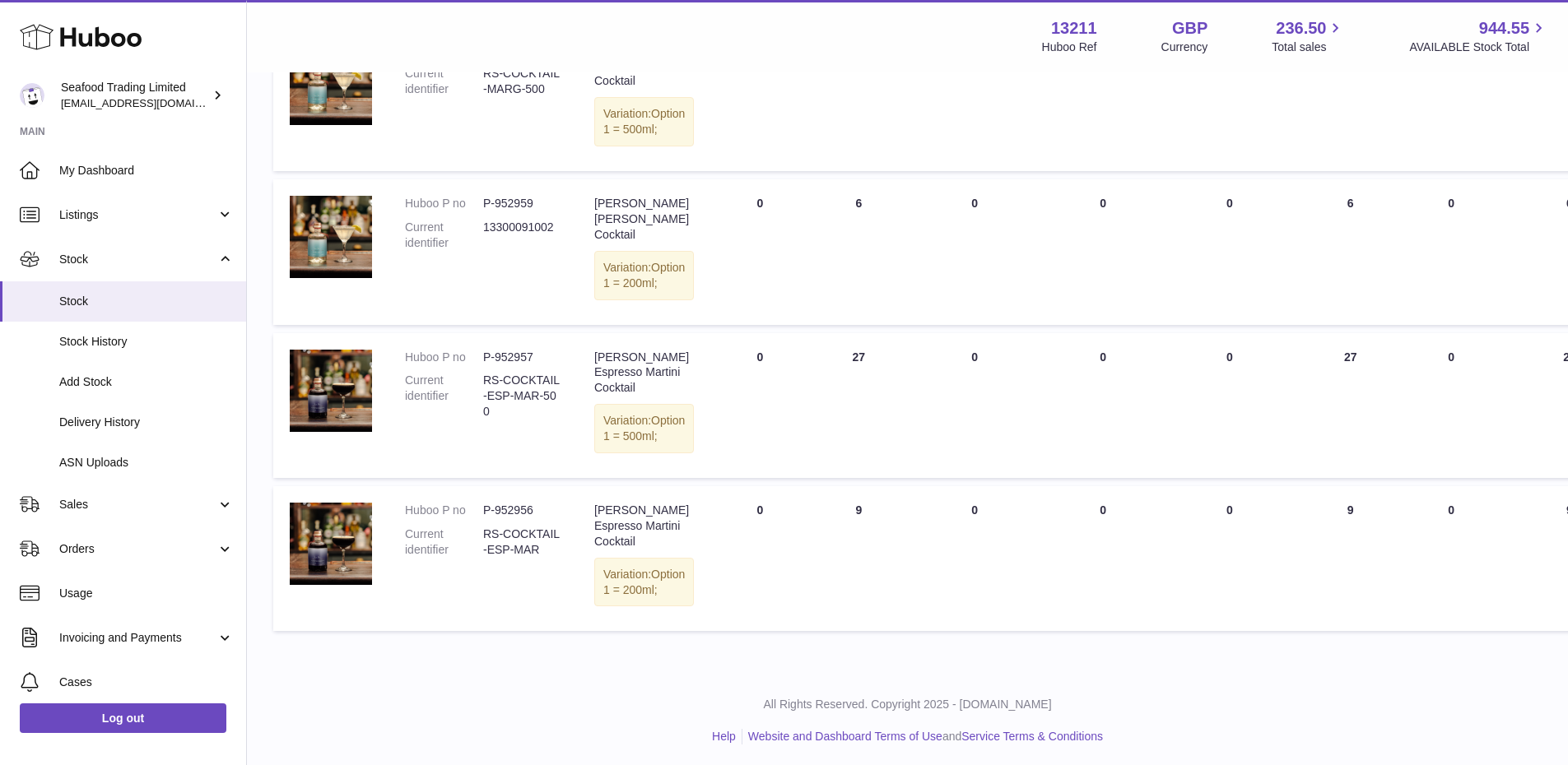
click at [521, 212] on dd "P-952959" at bounding box center [522, 204] width 78 height 16
drag, startPoint x: 567, startPoint y: 260, endPoint x: 485, endPoint y: 262, distance: 82.0
click at [485, 262] on td "Huboo P no P-952959 Current identifier 13300091002" at bounding box center [483, 252] width 190 height 145
copy dd "13300091002"
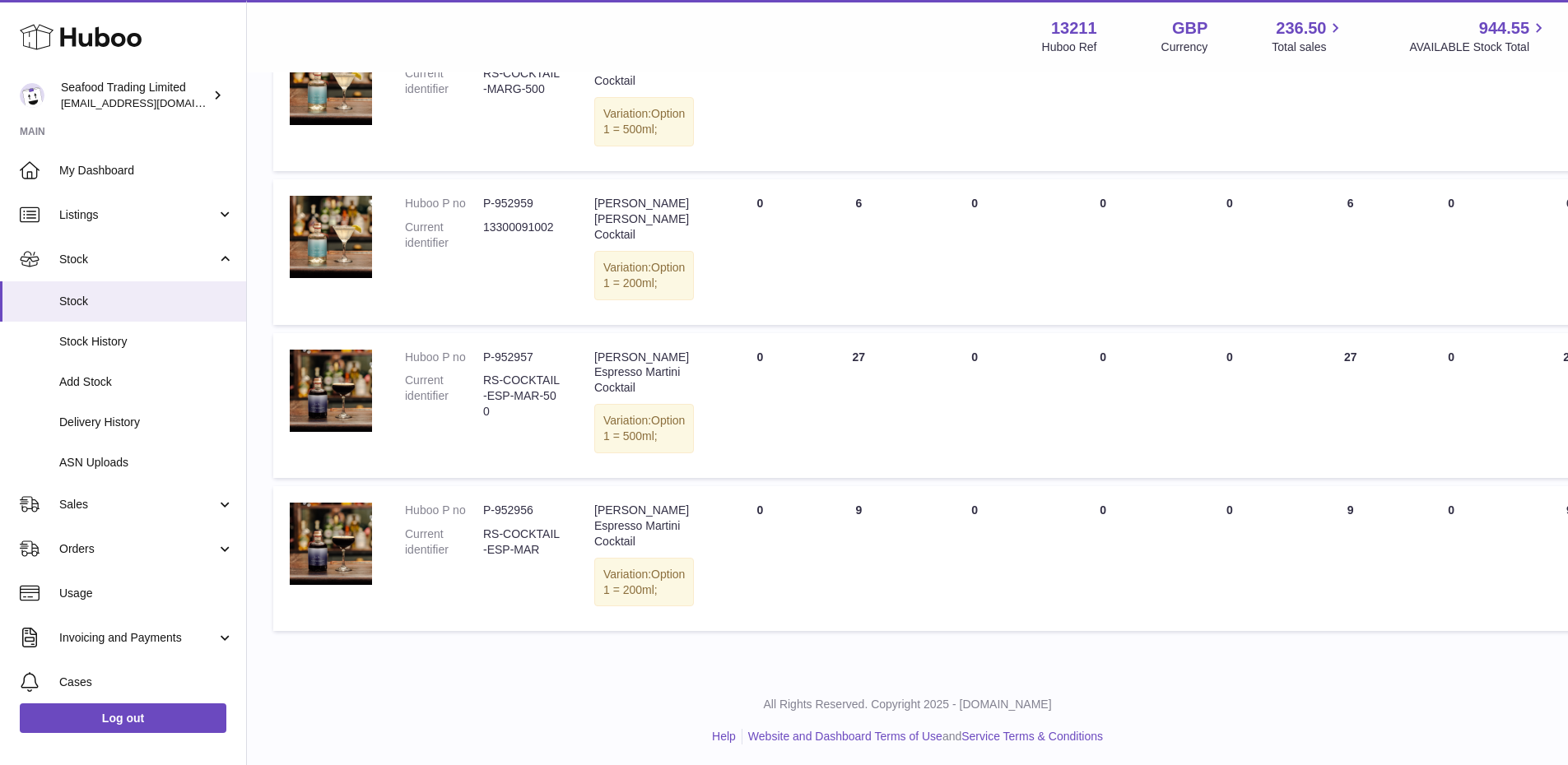
click at [644, 76] on div "[PERSON_NAME] [PERSON_NAME] Cocktail" at bounding box center [644, 66] width 100 height 47
click at [644, 76] on div "Rick Stein Margarita Cocktail" at bounding box center [644, 66] width 100 height 47
copy div "Margarita"
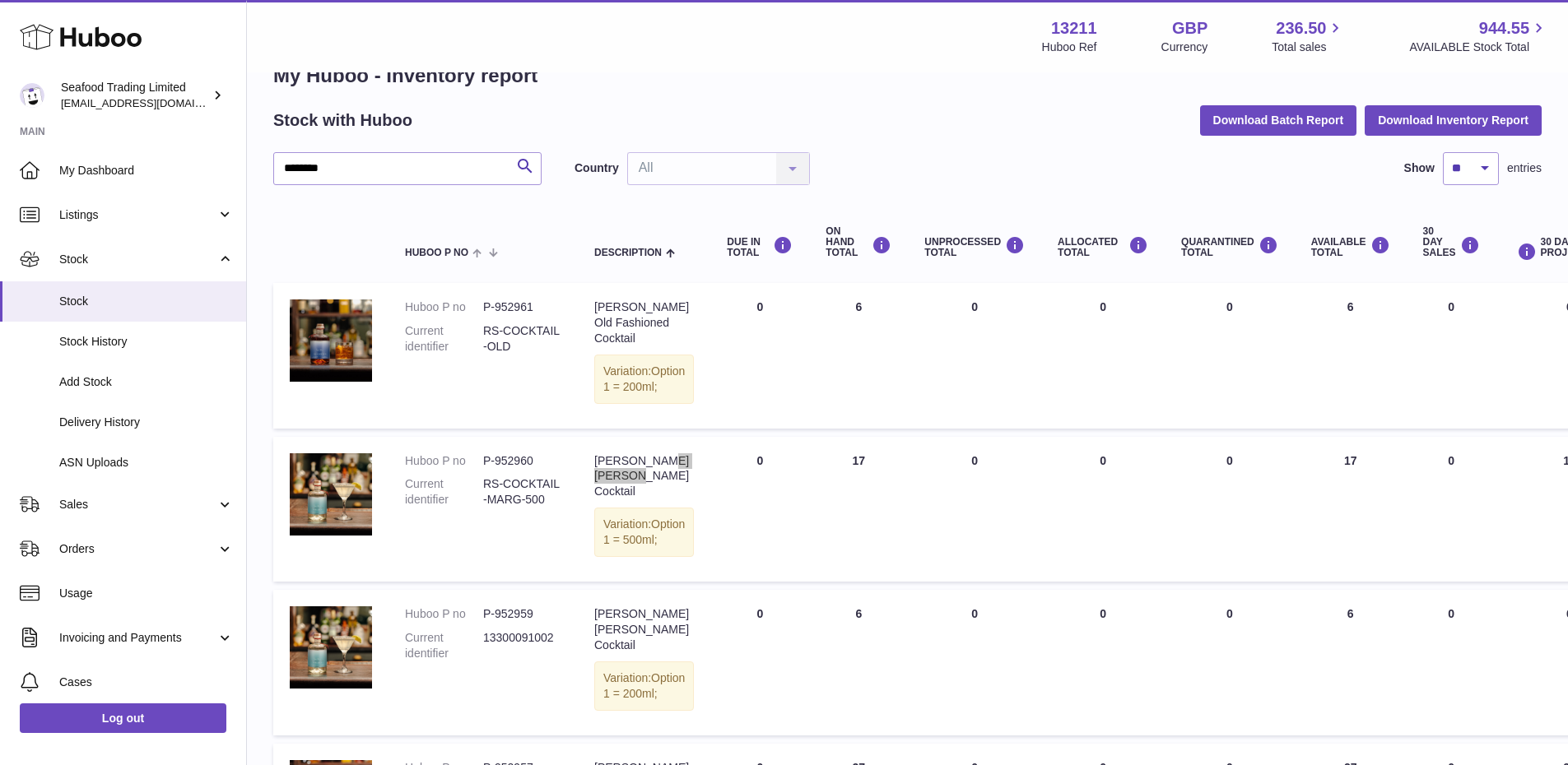
scroll to position [44, 0]
drag, startPoint x: 620, startPoint y: 303, endPoint x: 666, endPoint y: 319, distance: 48.7
click at [666, 319] on div "Rick Stein Old Fashioned Cocktail" at bounding box center [644, 324] width 100 height 47
copy div "Stein Old Fashioned"
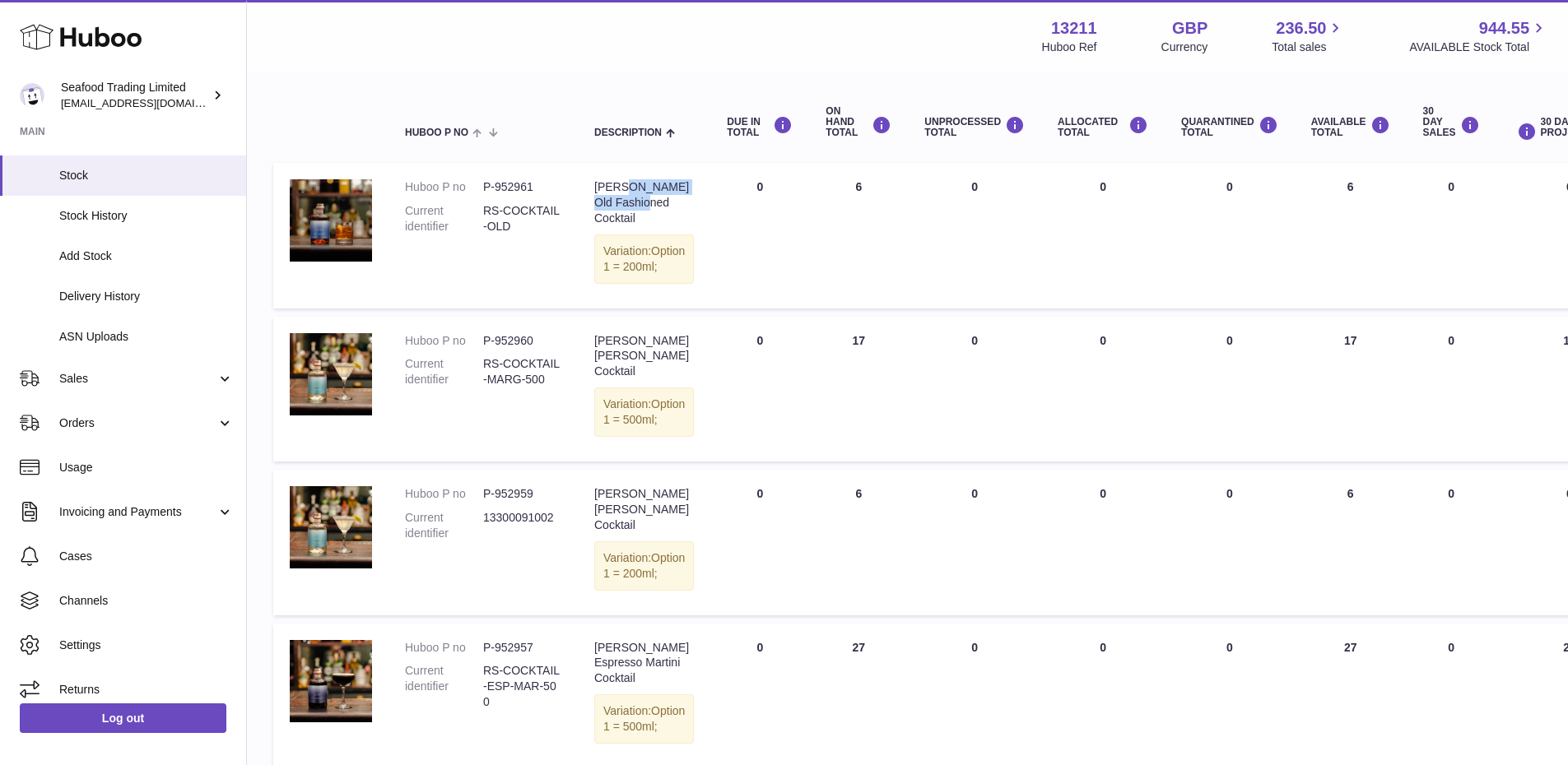
scroll to position [83, 0]
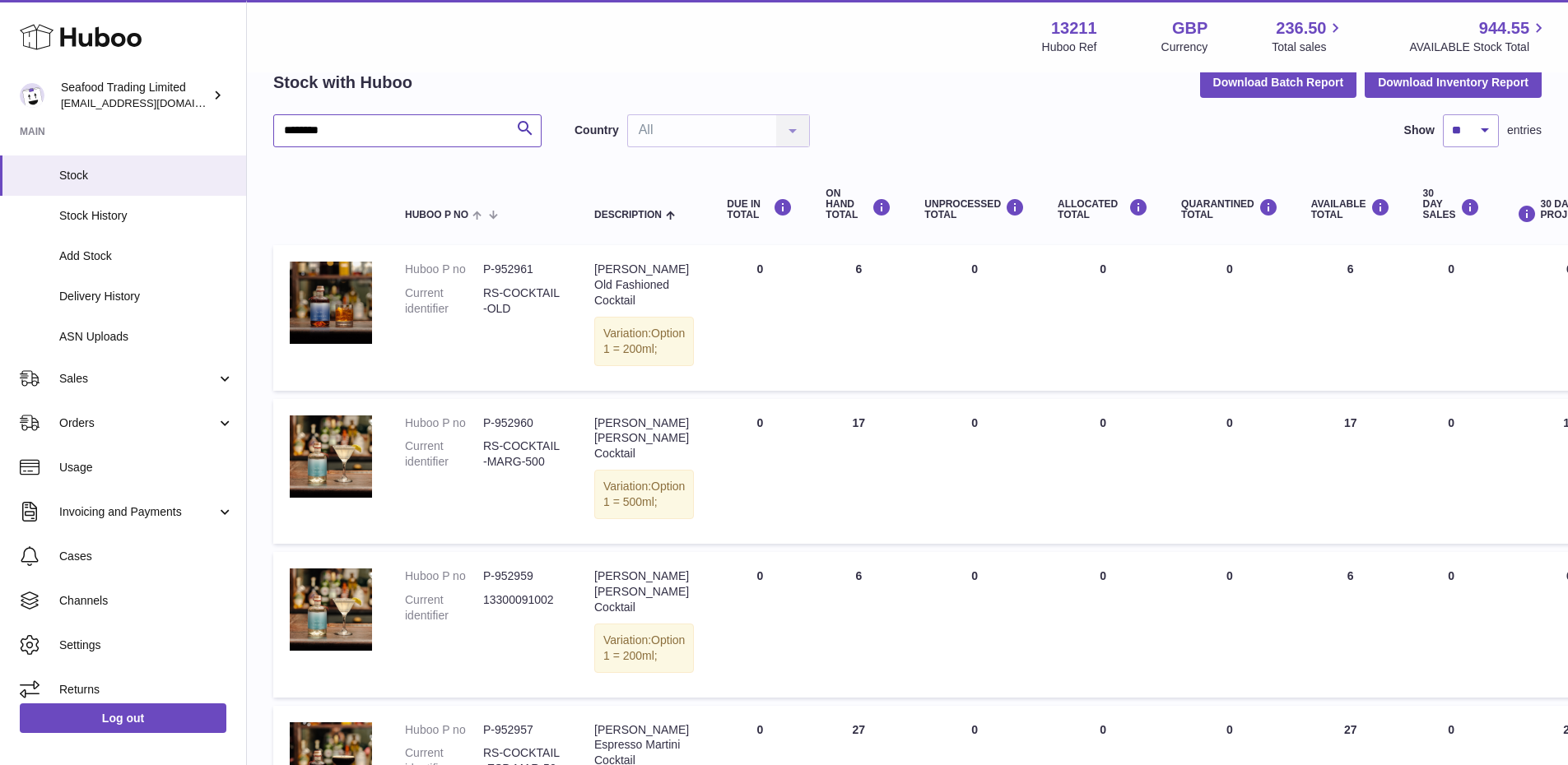
drag, startPoint x: 339, startPoint y: 140, endPoint x: 281, endPoint y: 133, distance: 58.4
click at [281, 133] on input "********" at bounding box center [408, 131] width 269 height 33
paste input "**********"
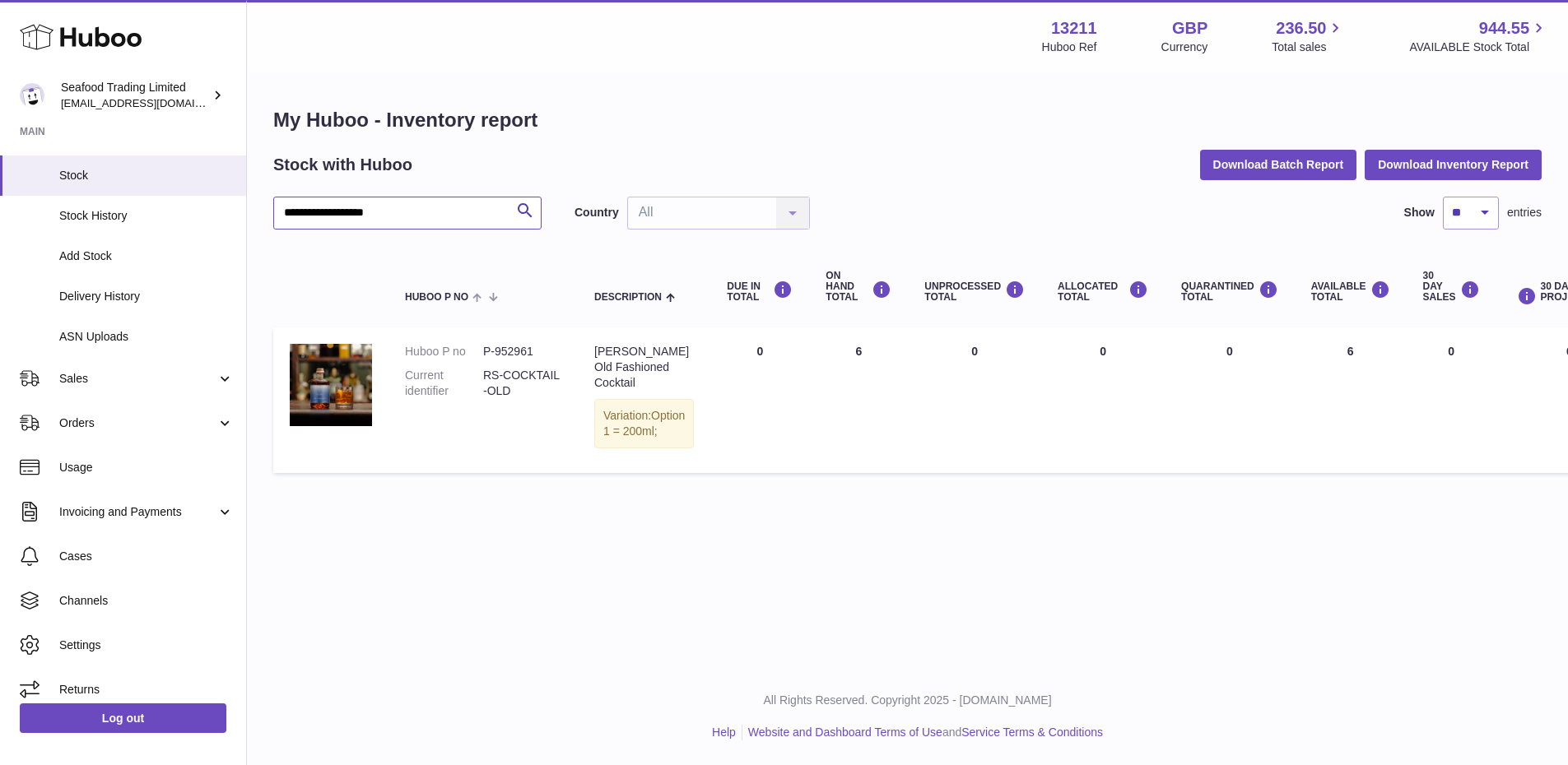
drag, startPoint x: 410, startPoint y: 213, endPoint x: 274, endPoint y: 213, distance: 136.0
click at [274, 213] on input "**********" at bounding box center [408, 213] width 269 height 33
paste input "*"
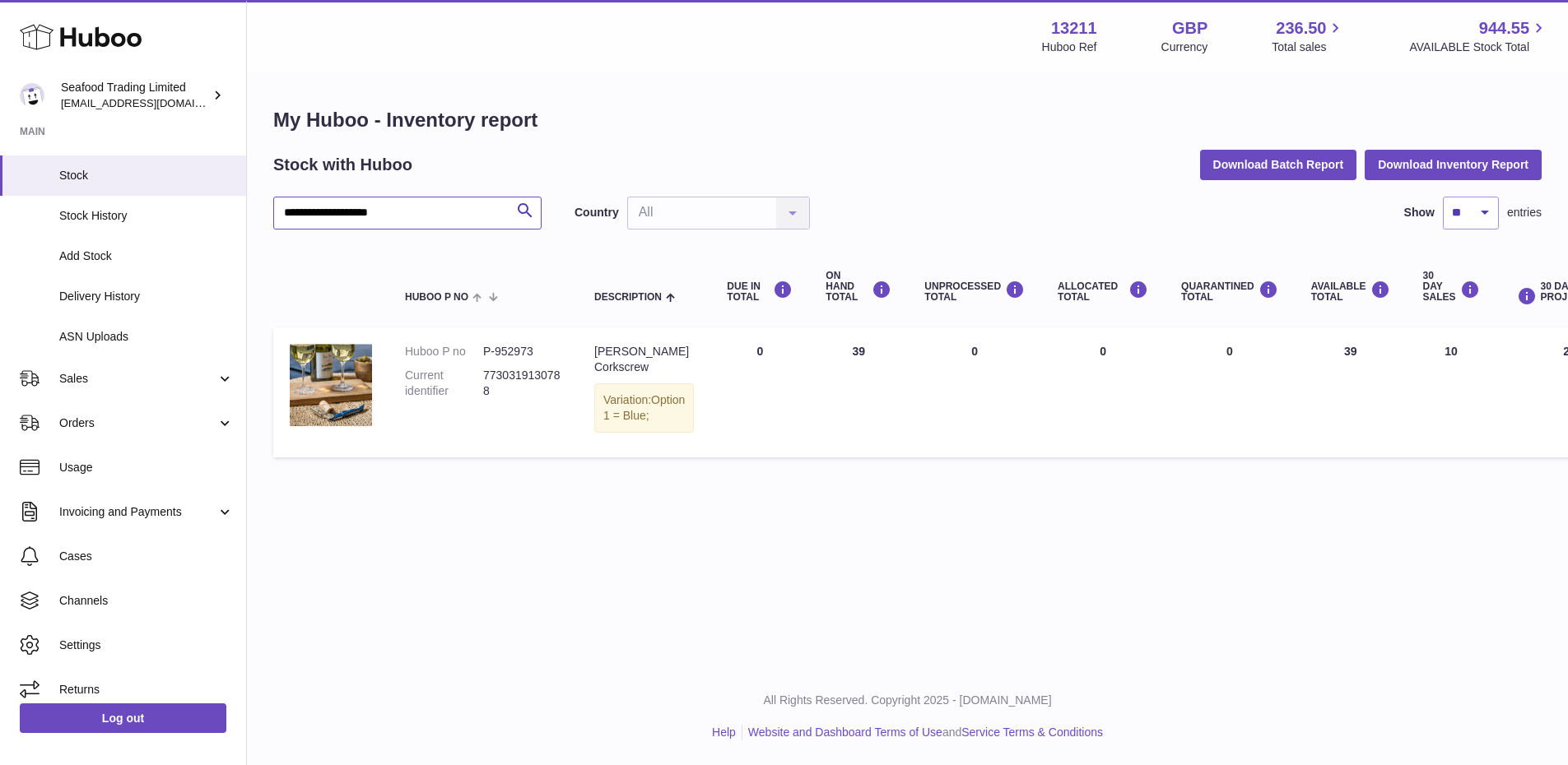
type input "**********"
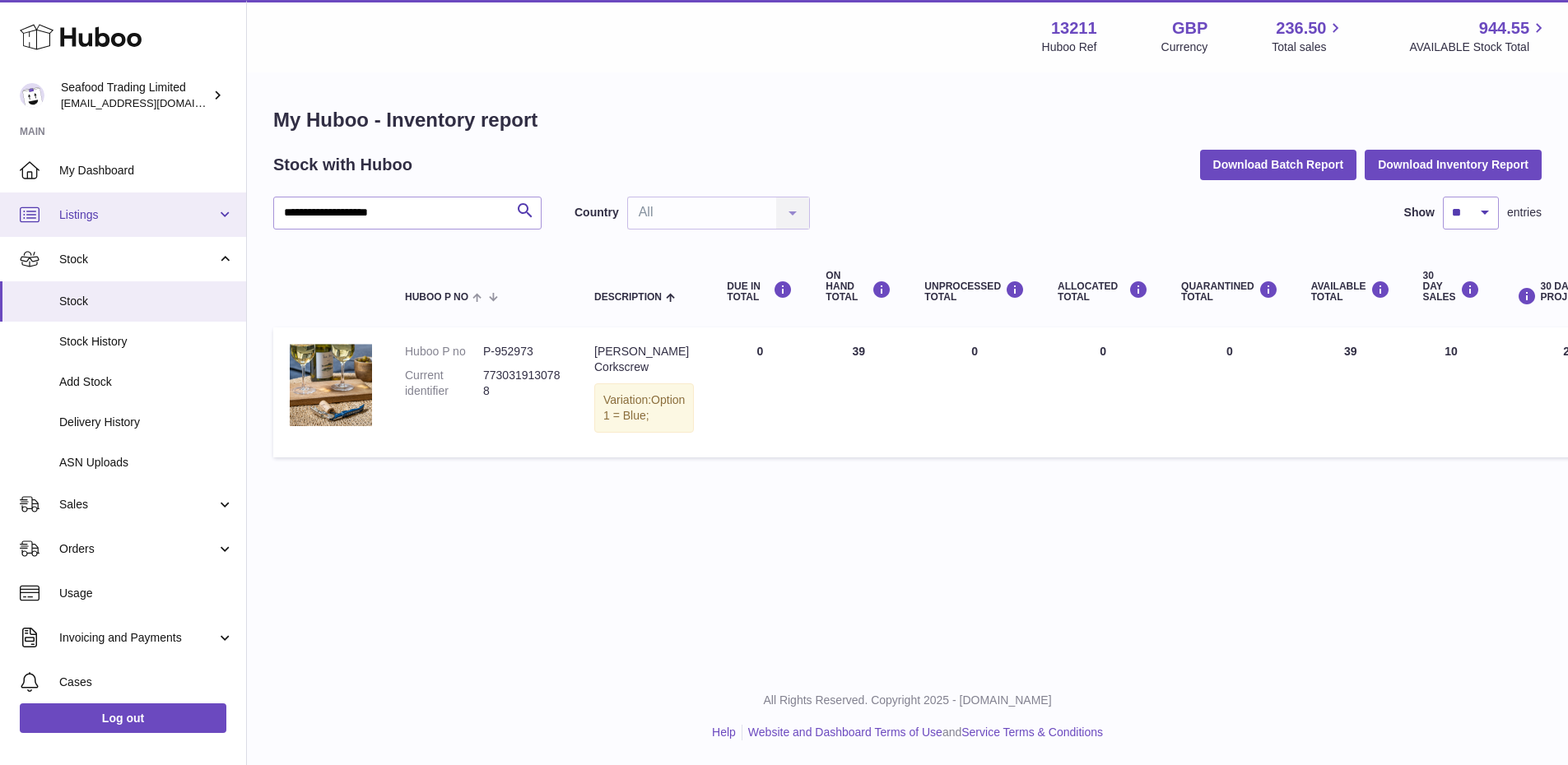
click at [93, 227] on link "Listings" at bounding box center [123, 214] width 247 height 44
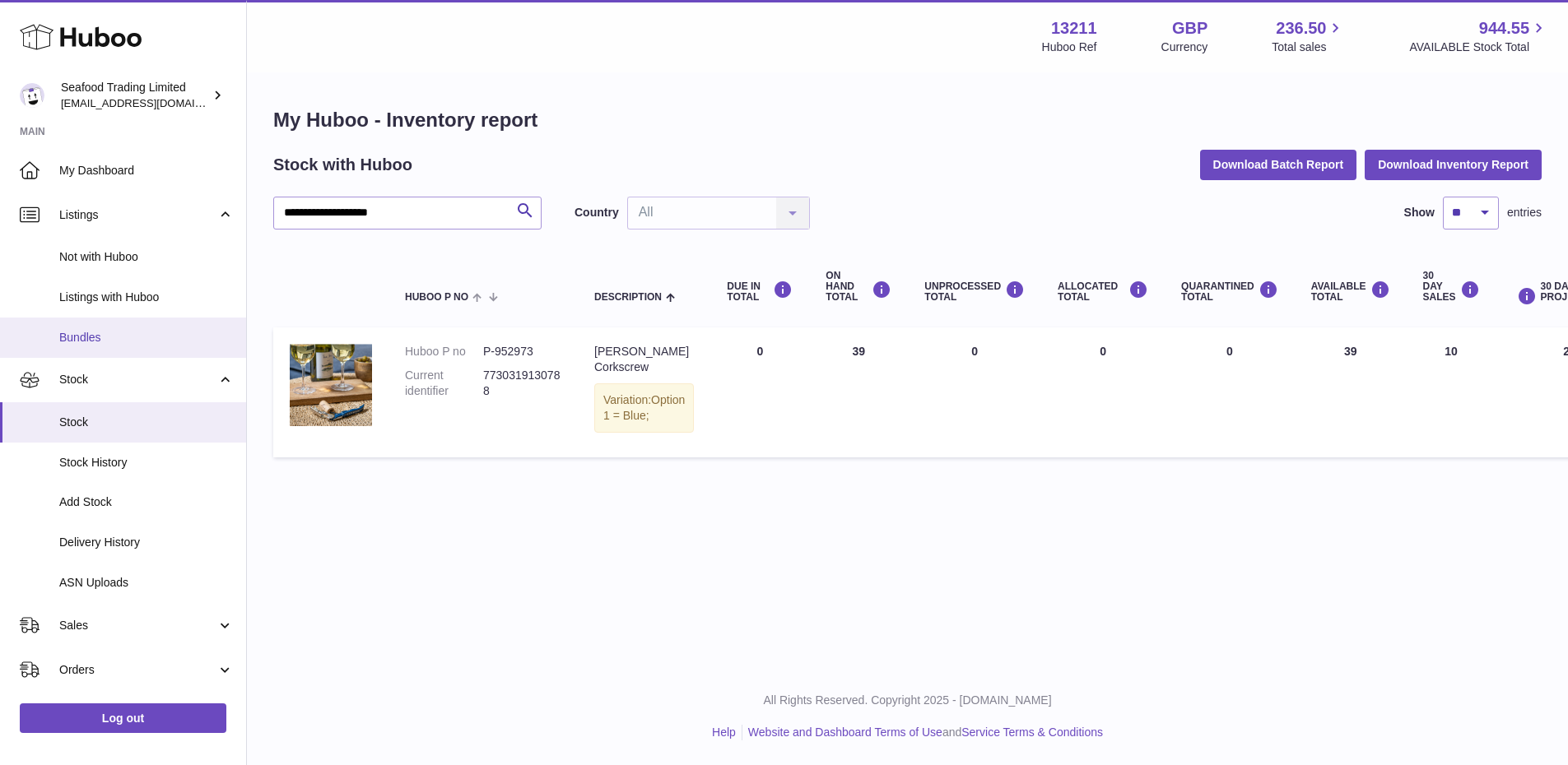
click at [83, 343] on span "Bundles" at bounding box center [147, 338] width 174 height 16
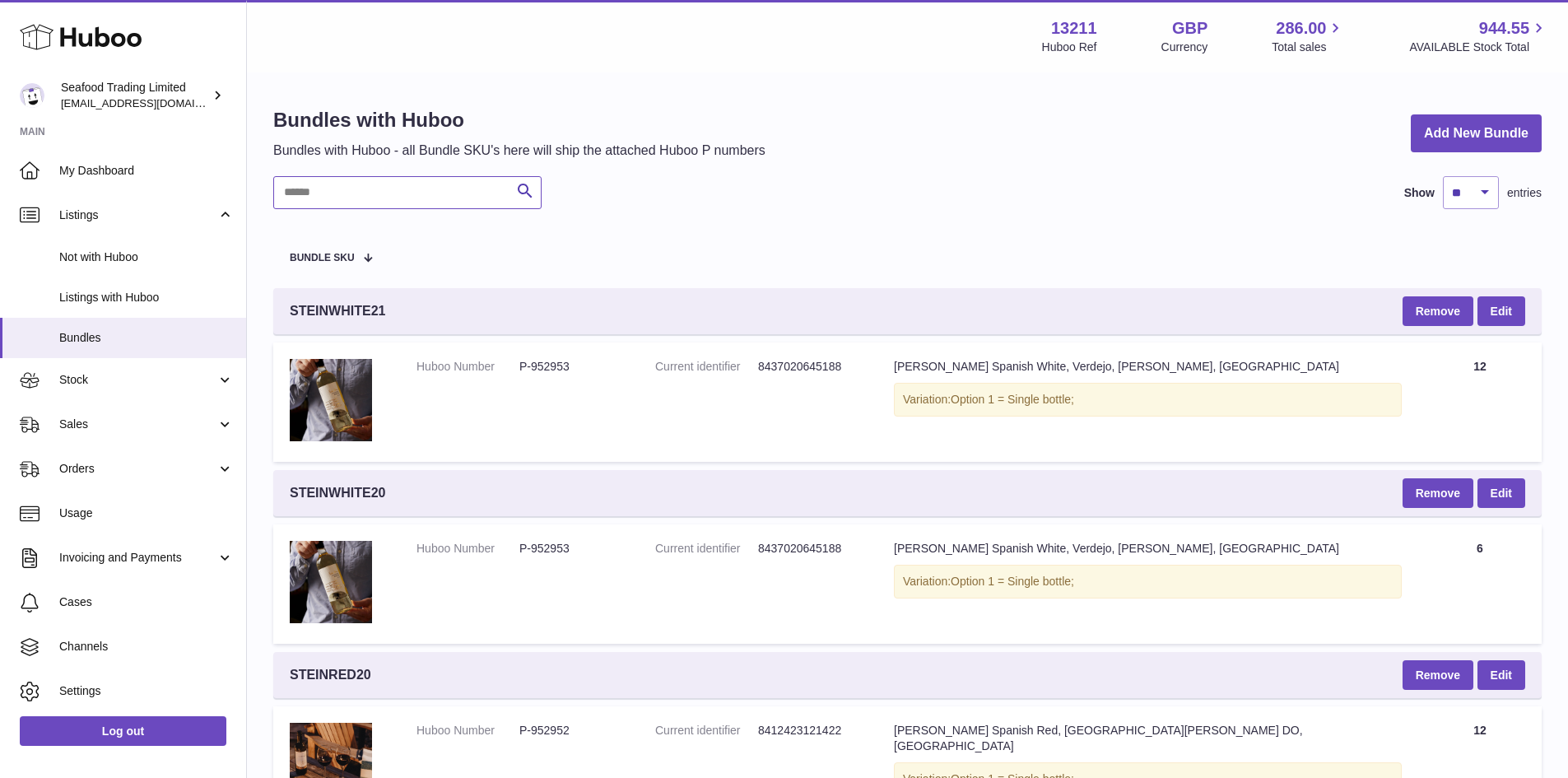
click at [306, 184] on input "text" at bounding box center [408, 192] width 269 height 33
paste input "**********"
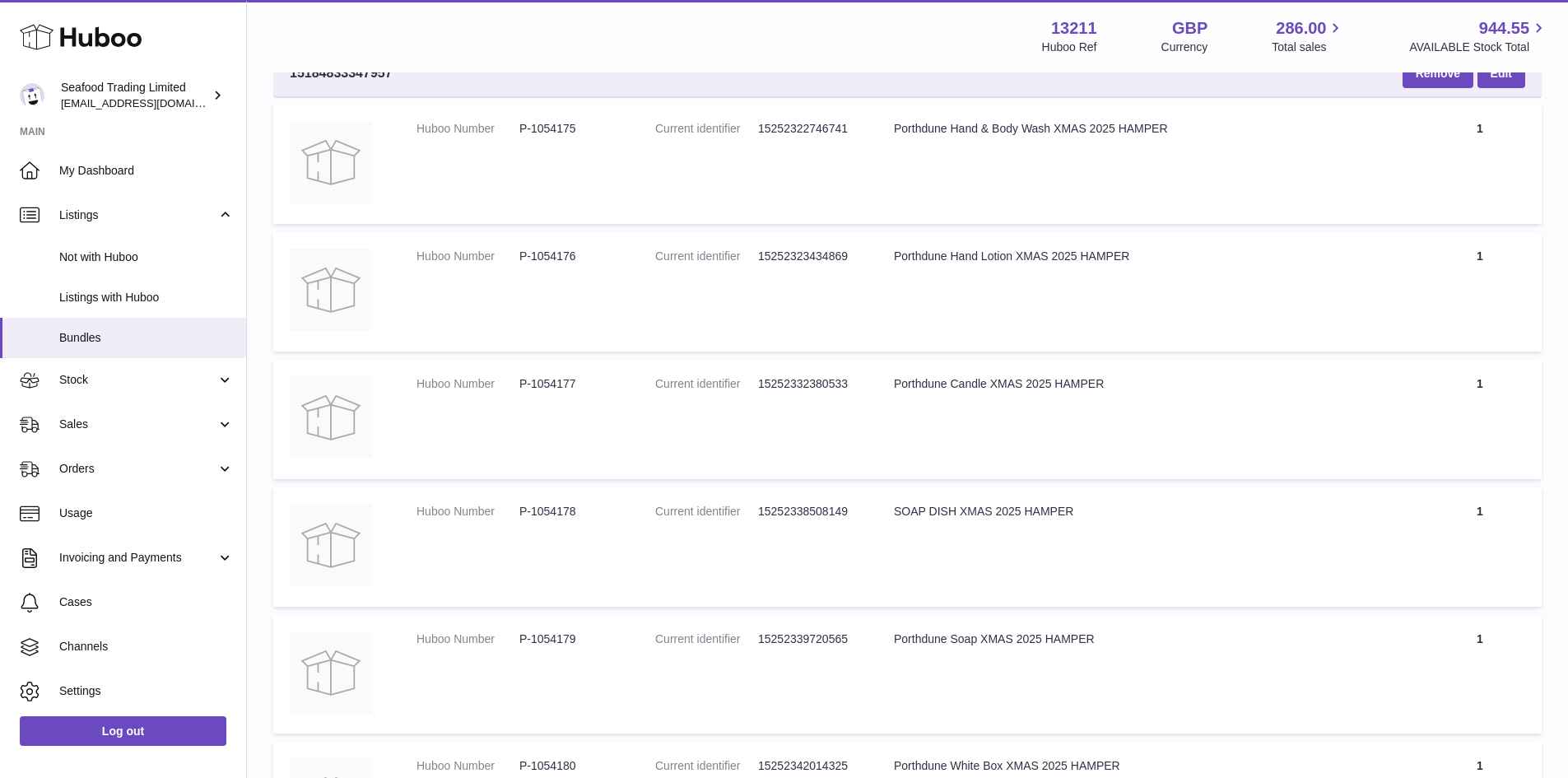
scroll to position [329, 0]
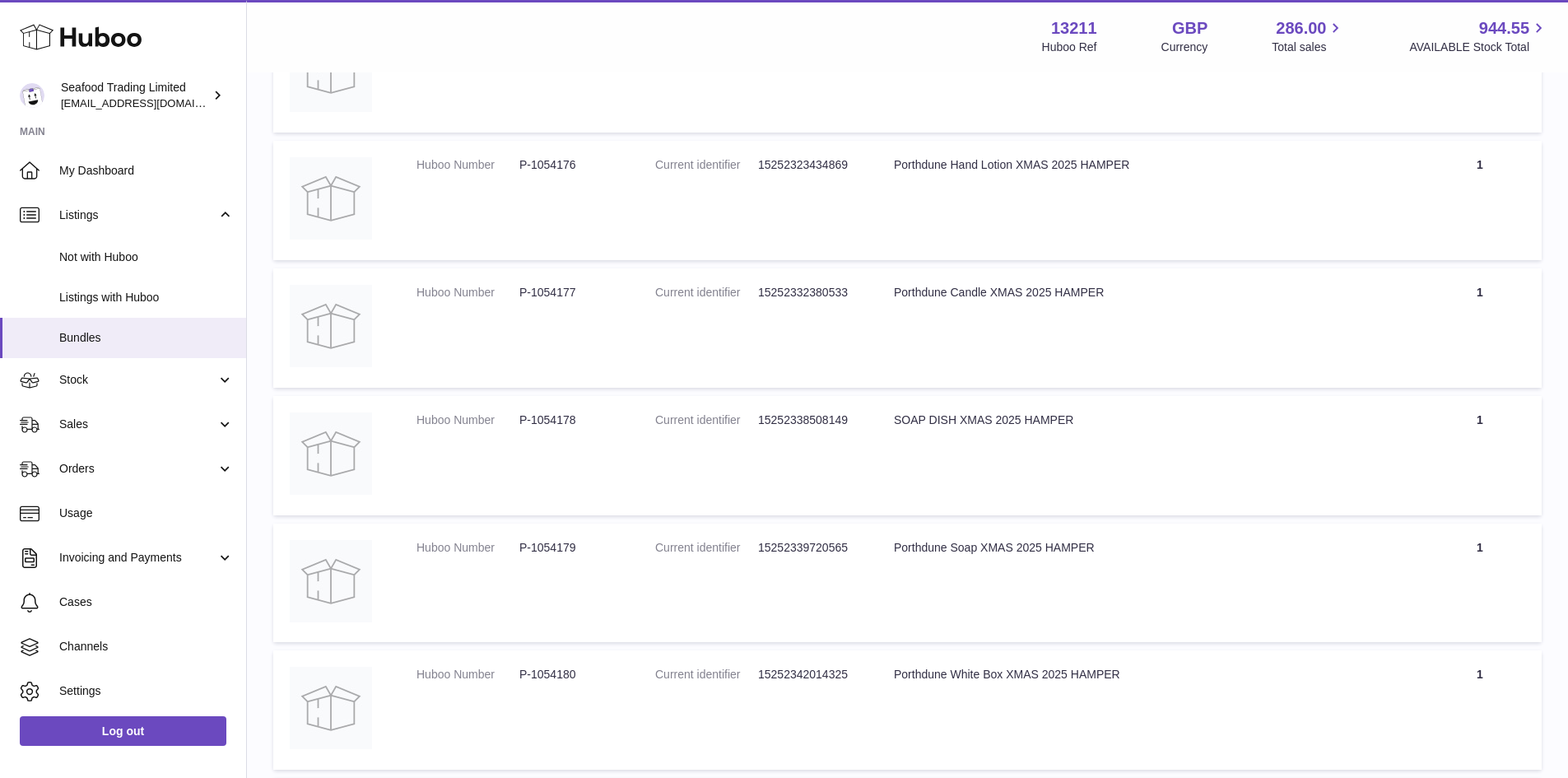
type input "**********"
